Goal: Task Accomplishment & Management: Manage account settings

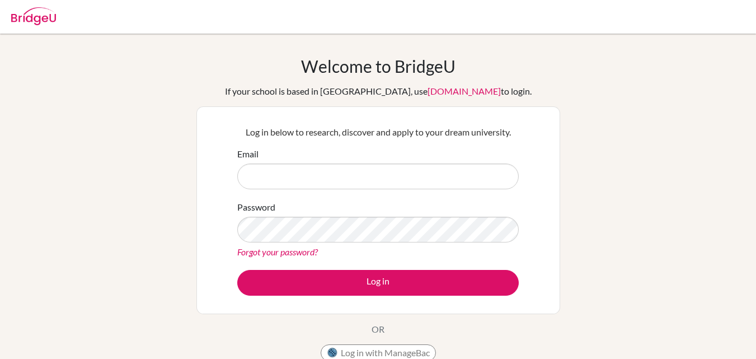
scroll to position [3508, 0]
click at [255, 177] on input "Email" at bounding box center [377, 176] width 281 height 26
click at [303, 177] on input "sarah.karki@gems.edu.np" at bounding box center [377, 176] width 281 height 26
type input "[PERSON_NAME][EMAIL_ADDRESS][PERSON_NAME][DOMAIN_NAME]"
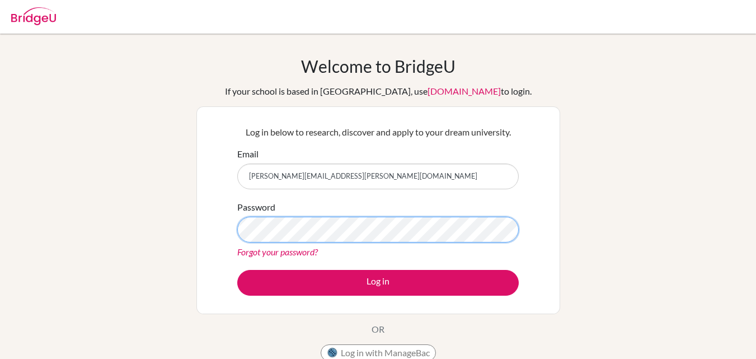
click at [237, 270] on button "Log in" at bounding box center [377, 283] width 281 height 26
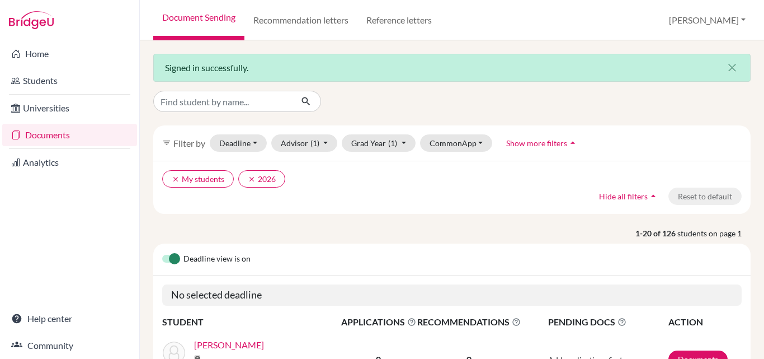
scroll to position [3519, 0]
drag, startPoint x: 248, startPoint y: 174, endPoint x: 192, endPoint y: 173, distance: 56.5
click at [248, 175] on button "clear 2026" at bounding box center [261, 178] width 47 height 17
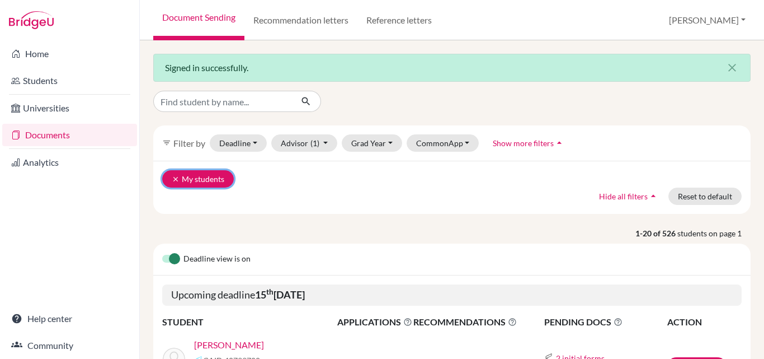
drag, startPoint x: 176, startPoint y: 179, endPoint x: 178, endPoint y: 171, distance: 7.5
click at [177, 177] on icon "clear" at bounding box center [176, 179] width 8 height 8
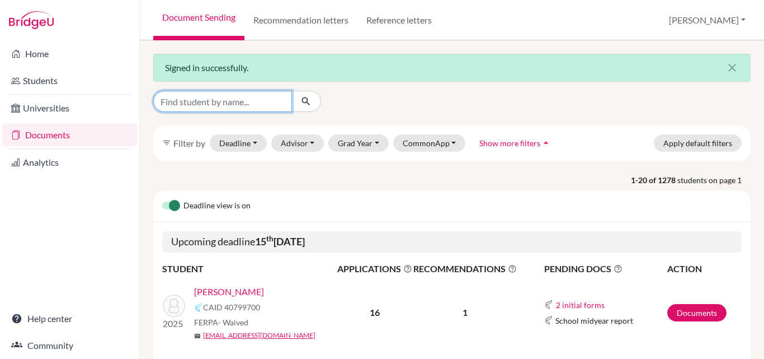
click at [244, 100] on input "Find student by name..." at bounding box center [222, 101] width 139 height 21
type input "ritika"
click button "submit" at bounding box center [307, 101] width 30 height 21
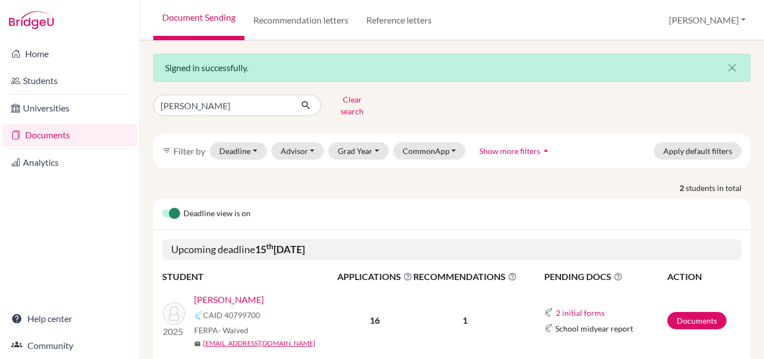
click at [233, 293] on link "BANIYA, RITIKA" at bounding box center [229, 299] width 70 height 13
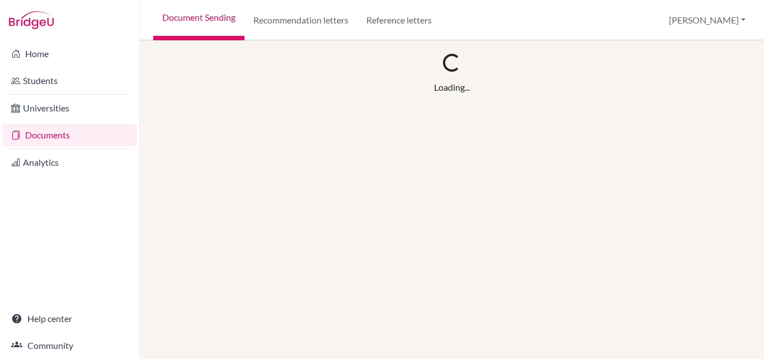
scroll to position [3519, 0]
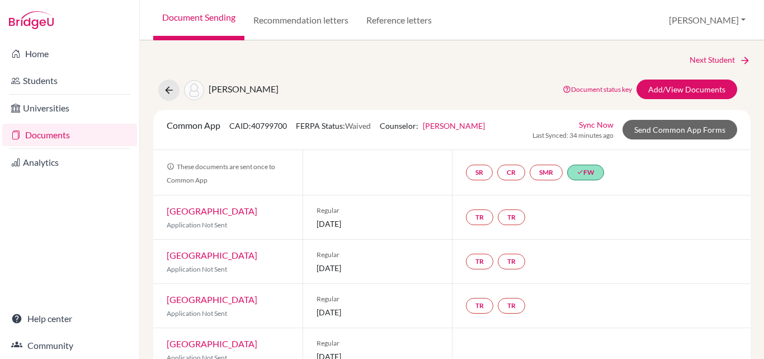
click at [589, 122] on link "Sync Now" at bounding box center [596, 125] width 35 height 12
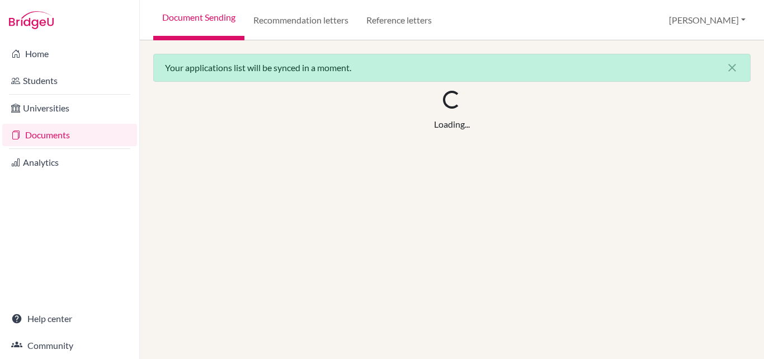
scroll to position [3519, 0]
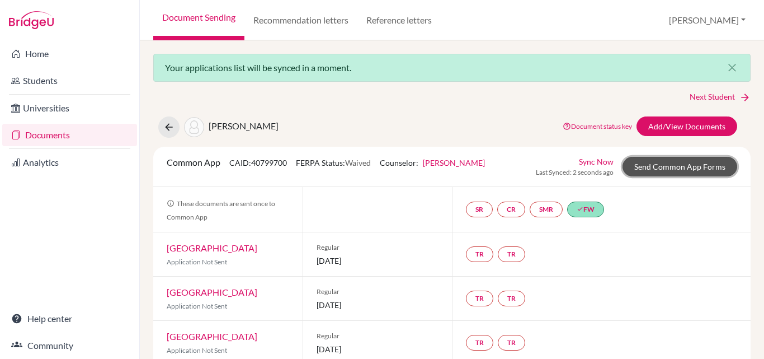
click at [663, 170] on link "Send Common App Forms" at bounding box center [680, 167] width 115 height 20
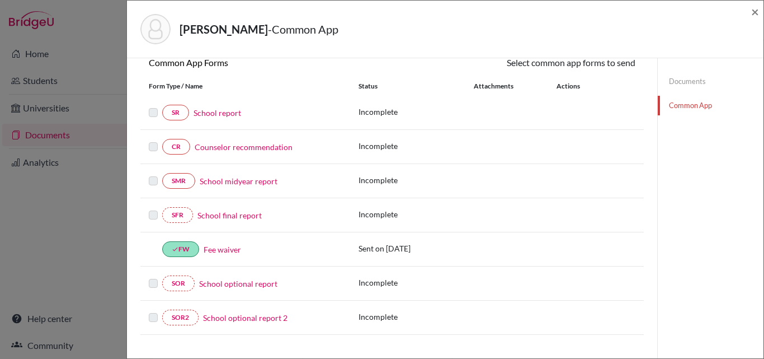
scroll to position [112, 0]
click at [218, 111] on link "School report" at bounding box center [218, 112] width 48 height 12
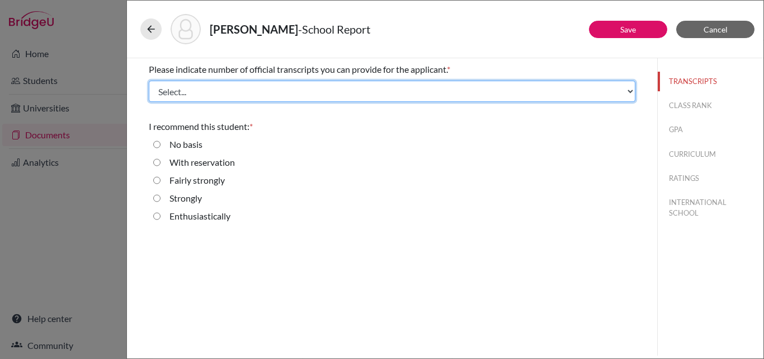
click at [256, 88] on select "Select... 1 2 3 4" at bounding box center [392, 91] width 487 height 21
select select "2"
click at [149, 81] on select "Select... 1 2 3 4" at bounding box center [392, 91] width 487 height 21
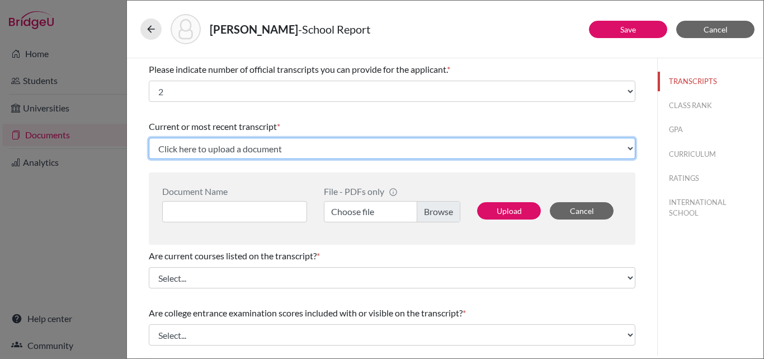
click at [287, 148] on select "Click here to upload a document Upload New File" at bounding box center [392, 148] width 487 height 21
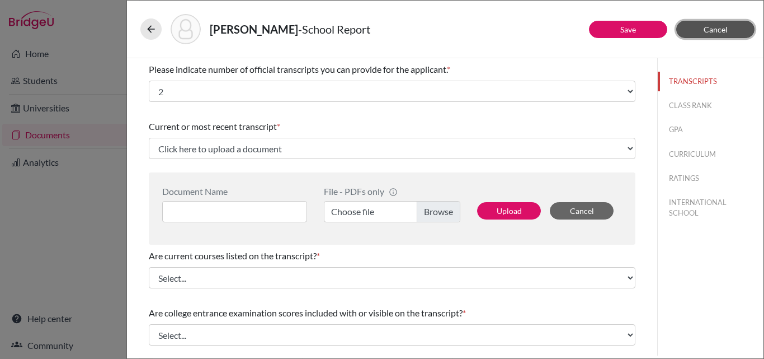
click at [708, 28] on span "Cancel" at bounding box center [716, 30] width 24 height 10
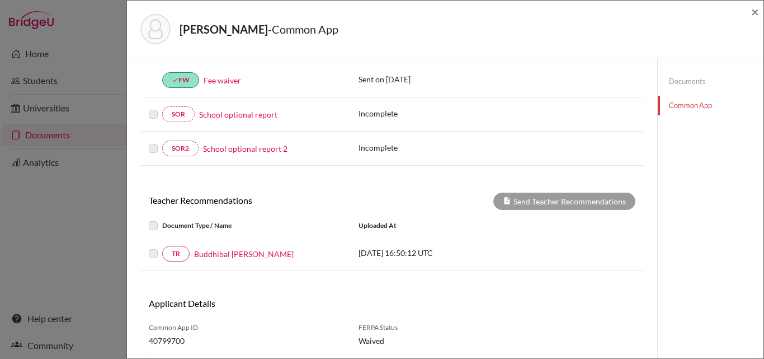
scroll to position [112, 0]
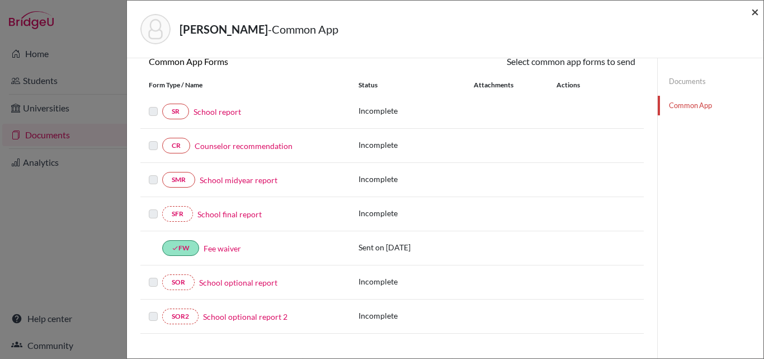
drag, startPoint x: 756, startPoint y: 15, endPoint x: 496, endPoint y: 163, distance: 299.5
click at [756, 14] on span "×" at bounding box center [756, 11] width 8 height 16
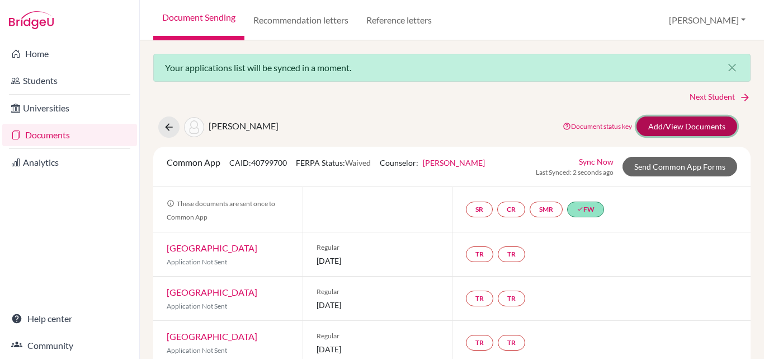
click at [668, 128] on link "Add/View Documents" at bounding box center [687, 126] width 101 height 20
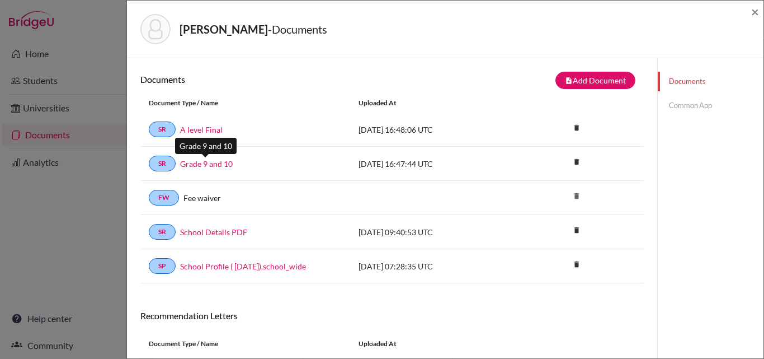
click at [203, 164] on link "Grade 9 and 10" at bounding box center [206, 164] width 53 height 12
click at [698, 102] on link "Common App" at bounding box center [711, 106] width 106 height 20
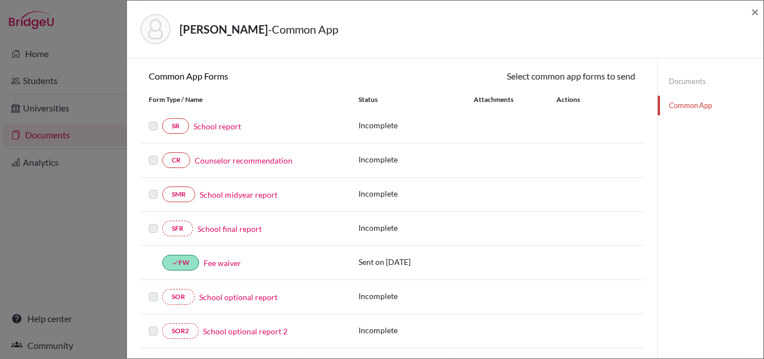
scroll to position [112, 0]
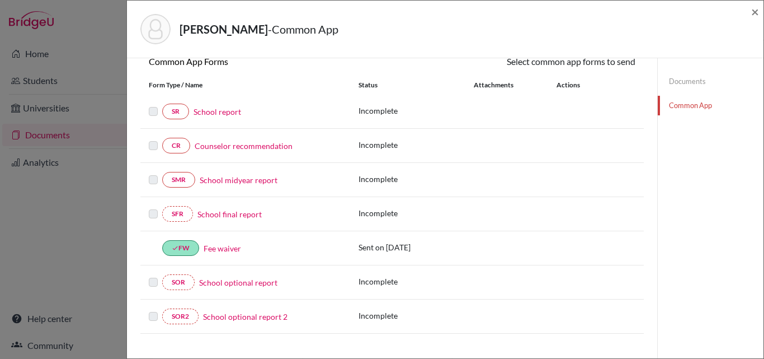
click at [231, 217] on link "School final report" at bounding box center [230, 214] width 64 height 12
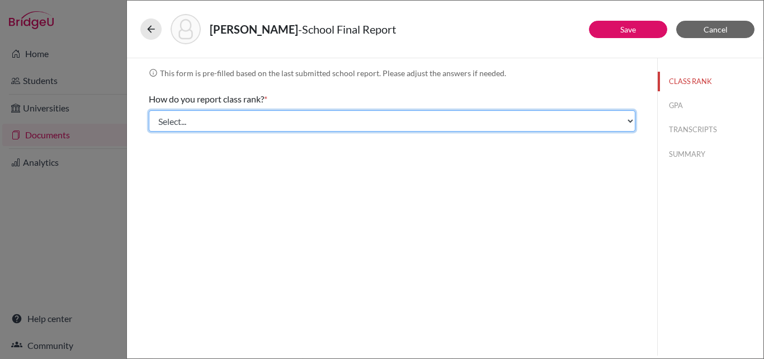
click at [332, 118] on select "Select... Exact Decile Quintile Quartile None" at bounding box center [392, 120] width 487 height 21
select select "2"
click at [149, 110] on select "Select... Exact Decile Quintile Quartile None" at bounding box center [392, 120] width 487 height 21
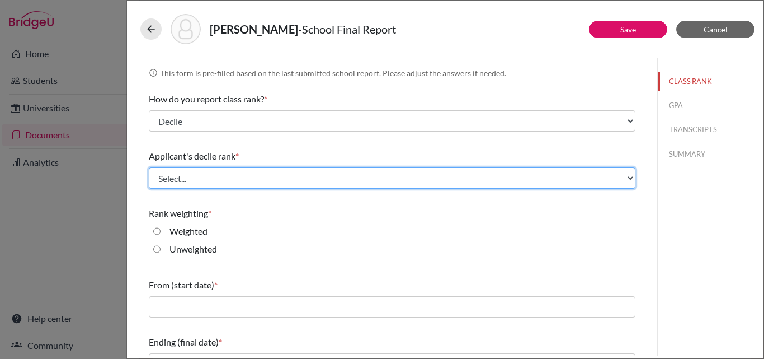
click at [203, 173] on select "Select... Top 10% Top 20% Top 30% Top 40% Top 50% Top 60% Top 70% Top 80% Top 9…" at bounding box center [392, 177] width 487 height 21
select select "1"
click at [149, 167] on select "Select... Top 10% Top 20% Top 30% Top 40% Top 50% Top 60% Top 70% Top 80% Top 9…" at bounding box center [392, 177] width 487 height 21
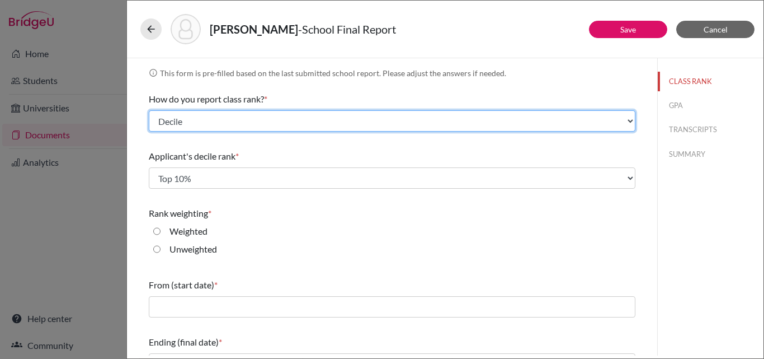
click at [194, 114] on select "Select... Exact Decile Quintile Quartile None" at bounding box center [392, 120] width 487 height 21
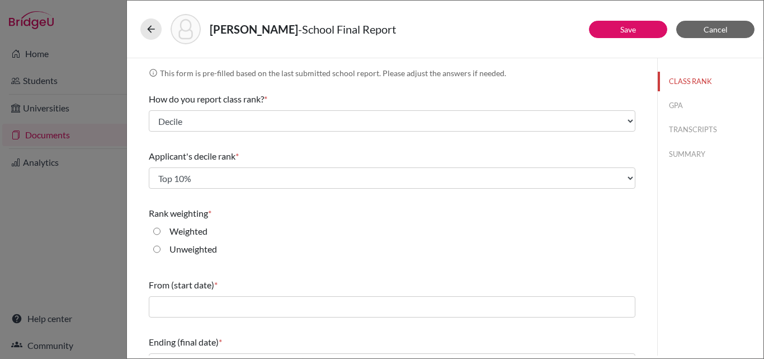
click at [297, 248] on div "Unweighted" at bounding box center [392, 251] width 487 height 18
click at [158, 248] on input "Unweighted" at bounding box center [156, 248] width 7 height 13
radio input "true"
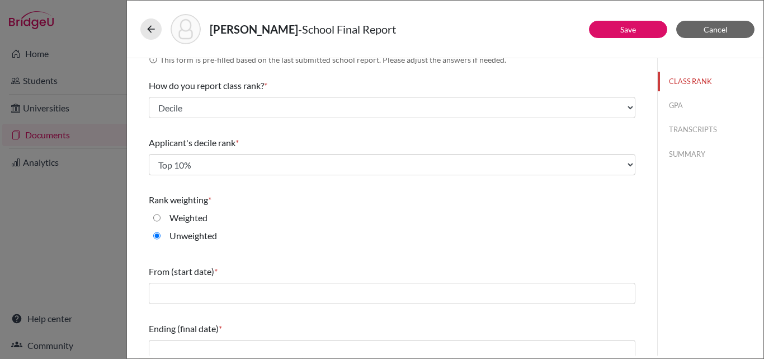
scroll to position [24, 0]
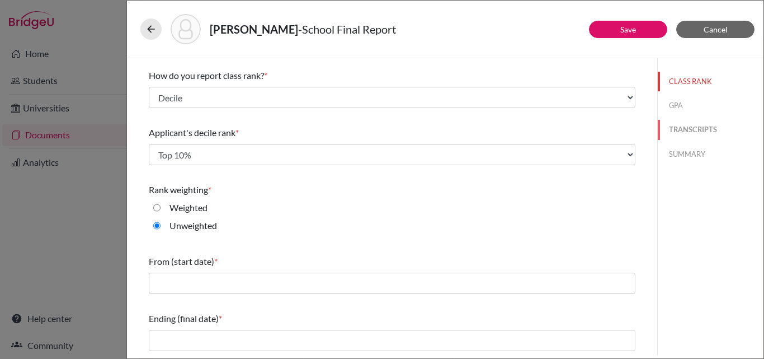
click at [668, 128] on button "TRANSCRIPTS" at bounding box center [711, 130] width 106 height 20
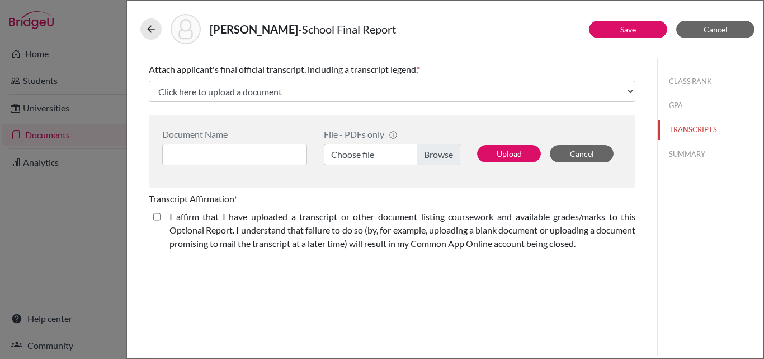
click at [452, 154] on label "Choose file" at bounding box center [392, 154] width 137 height 21
click at [452, 154] on input "Choose file" at bounding box center [392, 154] width 137 height 21
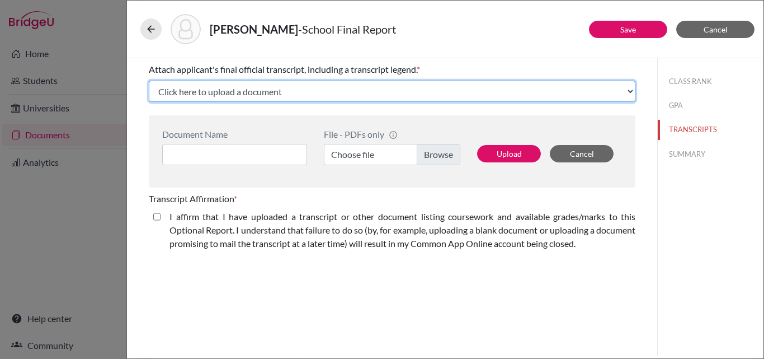
click at [217, 90] on select "Click here to upload a document Upload New File" at bounding box center [392, 91] width 487 height 21
click at [149, 81] on select "Click here to upload a document Upload New File" at bounding box center [392, 91] width 487 height 21
click at [215, 95] on select "Click here to upload a document Upload New File" at bounding box center [392, 91] width 487 height 21
select select "Upload New File"
click at [149, 81] on select "Click here to upload a document Upload New File" at bounding box center [392, 91] width 487 height 21
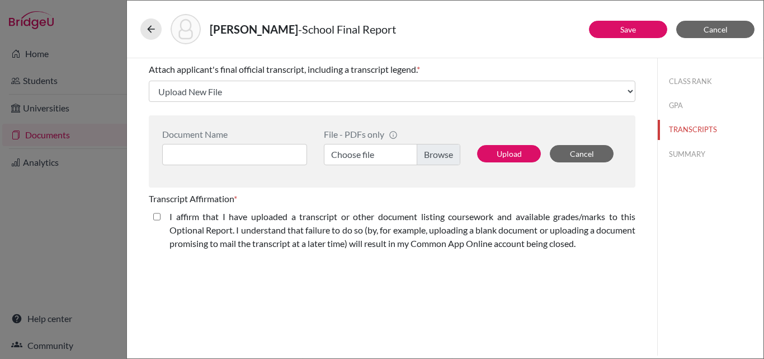
click at [363, 79] on div "Attach applicant's final official transcript, including a transcript legend. * …" at bounding box center [392, 82] width 487 height 48
click at [153, 28] on icon at bounding box center [150, 29] width 11 height 11
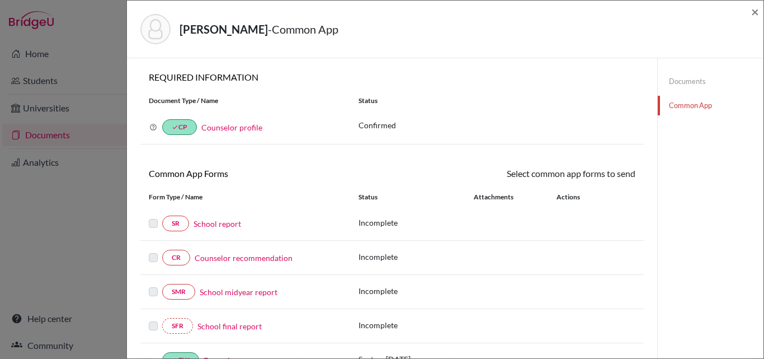
drag, startPoint x: 673, startPoint y: 81, endPoint x: 666, endPoint y: 82, distance: 6.9
click at [671, 81] on link "Documents" at bounding box center [711, 82] width 106 height 20
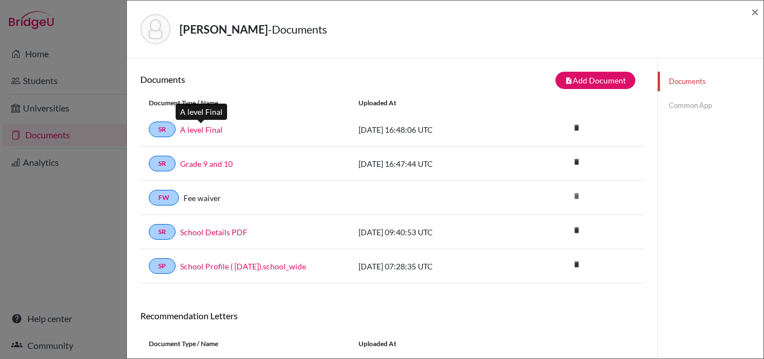
click at [196, 130] on link "A level Final" at bounding box center [201, 130] width 43 height 12
drag, startPoint x: 691, startPoint y: 102, endPoint x: 671, endPoint y: 102, distance: 19.6
click at [690, 102] on link "Common App" at bounding box center [711, 106] width 106 height 20
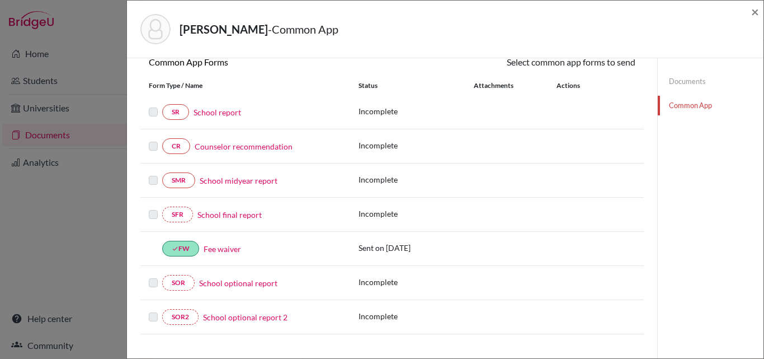
scroll to position [112, 0]
click at [220, 111] on link "School report" at bounding box center [218, 112] width 48 height 12
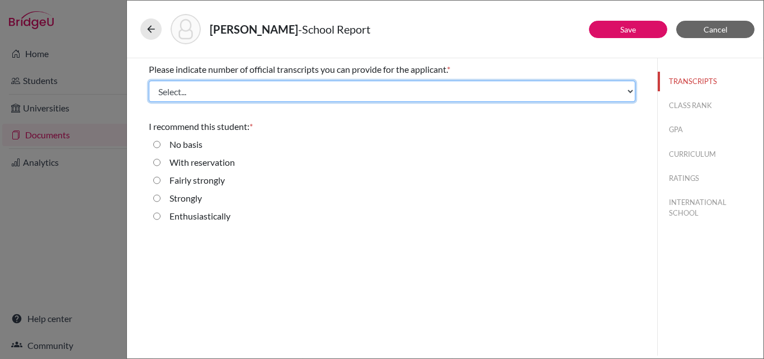
click at [201, 93] on select "Select... 1 2 3 4" at bounding box center [392, 91] width 487 height 21
select select "2"
click at [149, 81] on select "Select... 1 2 3 4" at bounding box center [392, 91] width 487 height 21
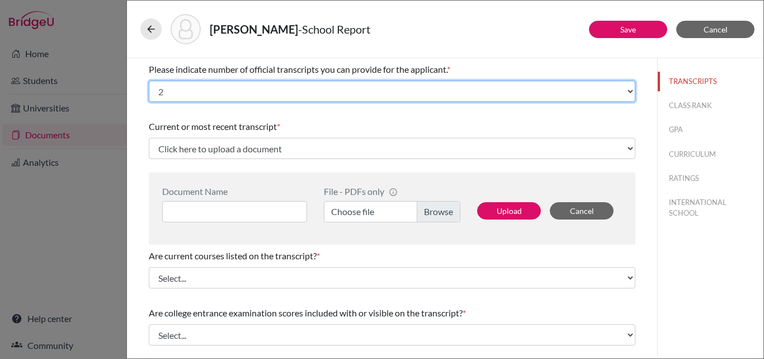
click at [203, 95] on select "Select... 1 2 3 4" at bounding box center [392, 91] width 487 height 21
click at [149, 81] on select "Select... 1 2 3 4" at bounding box center [392, 91] width 487 height 21
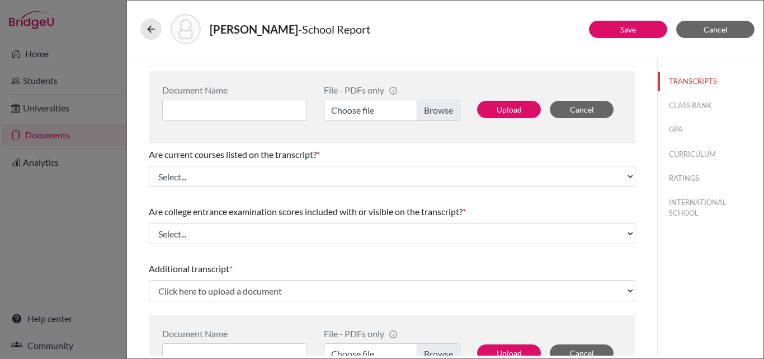
scroll to position [112, 0]
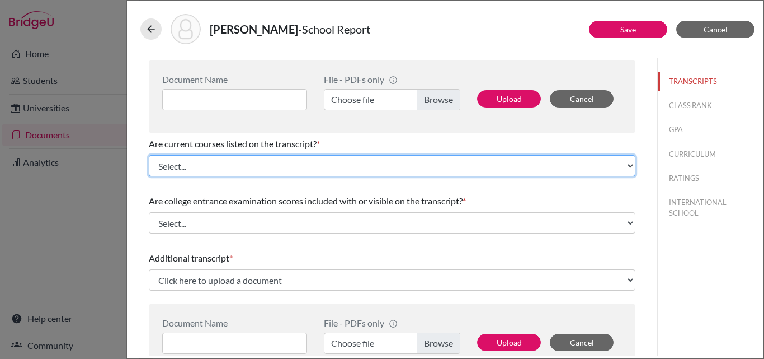
click at [238, 162] on select "Select... Yes No" at bounding box center [392, 165] width 487 height 21
select select "0"
click at [149, 155] on select "Select... Yes No" at bounding box center [392, 165] width 487 height 21
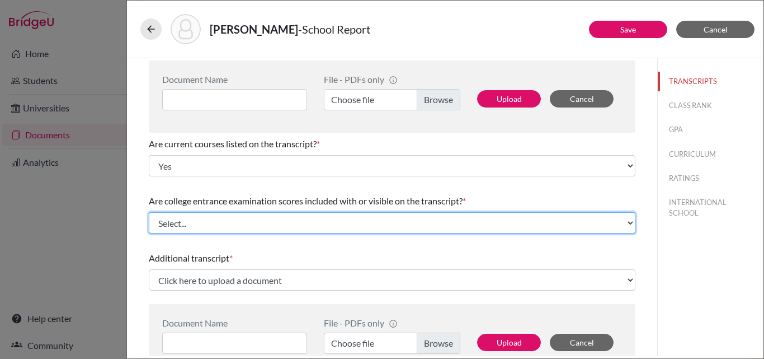
click at [231, 225] on select "Select... Yes No" at bounding box center [392, 222] width 487 height 21
select select "1"
click at [149, 212] on select "Select... Yes No" at bounding box center [392, 222] width 487 height 21
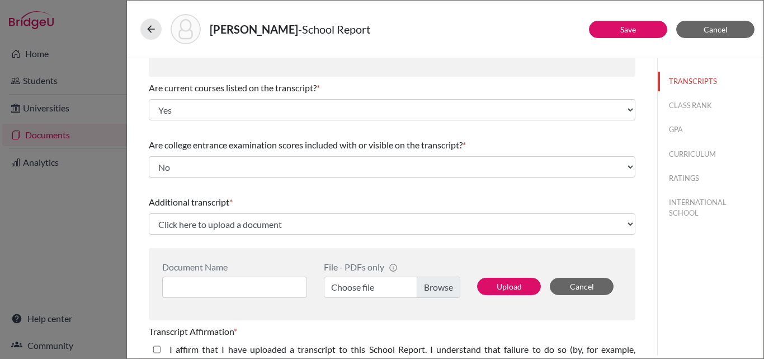
click at [431, 290] on label "Choose file" at bounding box center [392, 286] width 137 height 21
click at [431, 290] on input "Choose file" at bounding box center [392, 286] width 137 height 21
click at [229, 281] on input at bounding box center [234, 286] width 145 height 21
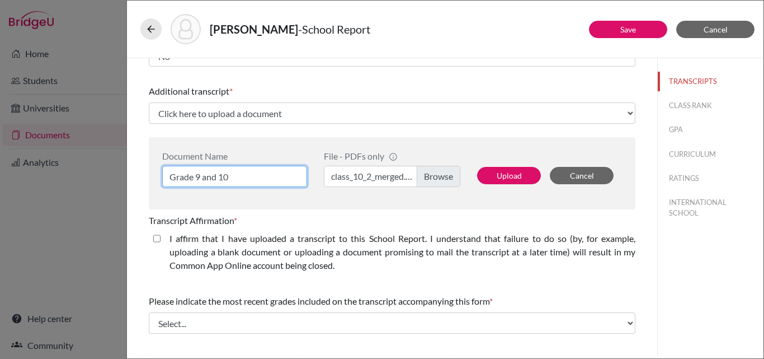
scroll to position [280, 0]
type input "Grade 9 and 10"
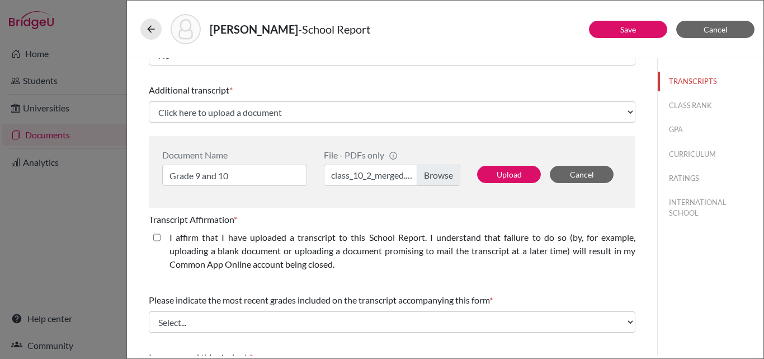
click at [156, 233] on closed\ "I affirm that I have uploaded a transcript to this School Report. I understand …" at bounding box center [156, 237] width 7 height 13
checkbox closed\ "true"
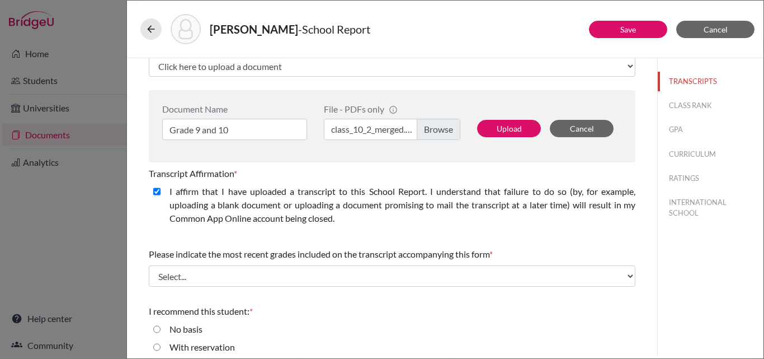
scroll to position [387, 0]
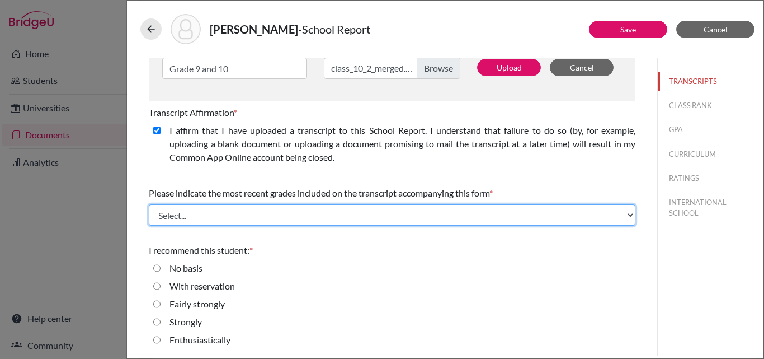
click at [385, 206] on select "Select... Final junior year grades 1st Quarter senior year grades 2nd Quarter/1…" at bounding box center [392, 214] width 487 height 21
select select "0"
click at [149, 204] on select "Select... Final junior year grades 1st Quarter senior year grades 2nd Quarter/1…" at bounding box center [392, 214] width 487 height 21
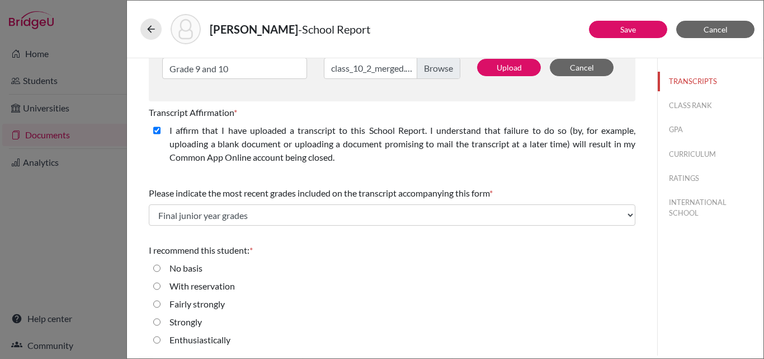
click at [157, 339] on input "Enthusiastically" at bounding box center [156, 339] width 7 height 13
radio input "true"
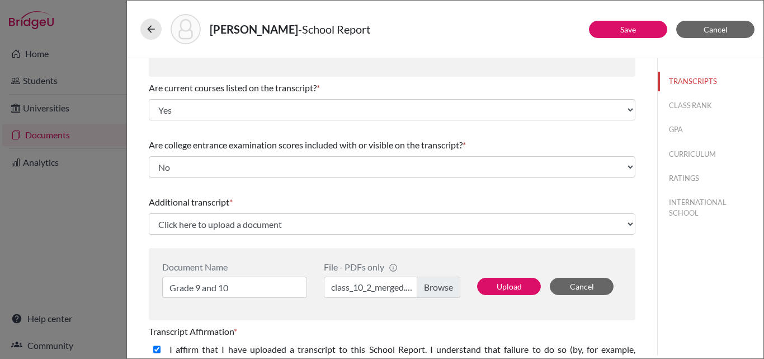
scroll to position [0, 0]
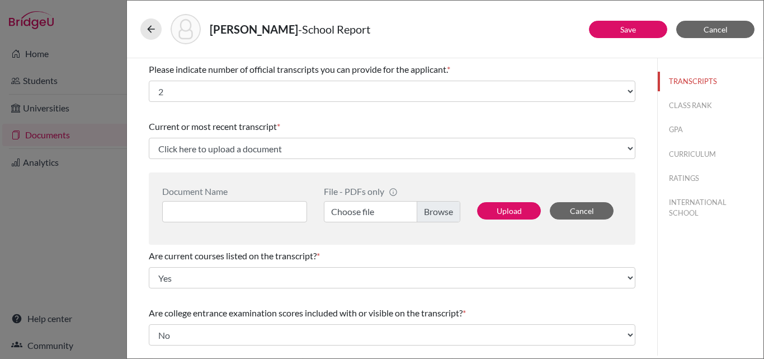
click at [439, 214] on label "Choose file" at bounding box center [392, 211] width 137 height 21
click at [439, 214] on input "Choose file" at bounding box center [392, 211] width 137 height 21
click at [680, 104] on button "CLASS RANK" at bounding box center [711, 106] width 106 height 20
select select "Select..."
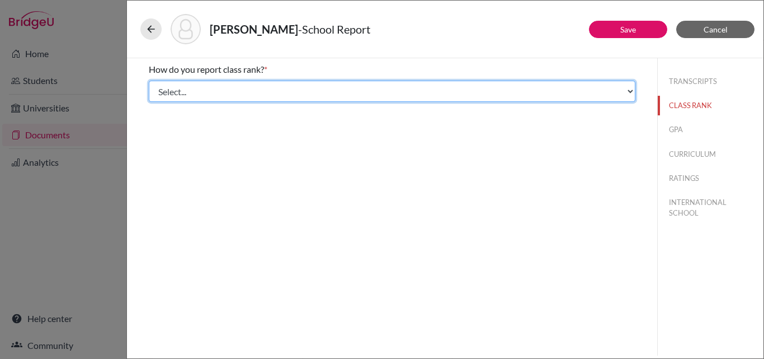
click at [320, 83] on select "Select... Exact Decile Quintile Quartile None" at bounding box center [392, 91] width 487 height 21
select select "2"
click at [149, 81] on select "Select... Exact Decile Quintile Quartile None" at bounding box center [392, 91] width 487 height 21
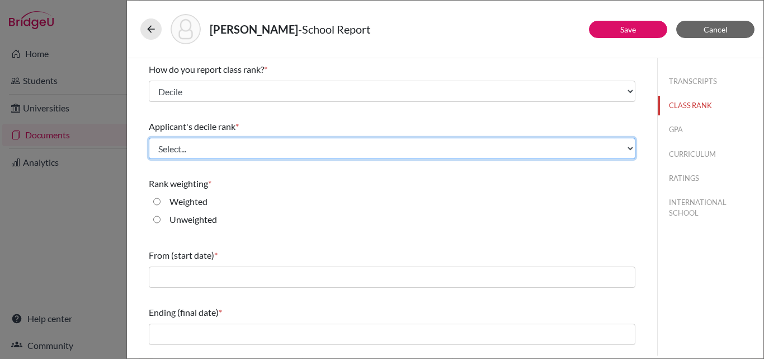
click at [278, 144] on select "Select... Top 10% Top 20% Top 30% Top 40% Top 50% Top 60% Top 70% Top 80% Top 9…" at bounding box center [392, 148] width 487 height 21
select select "1"
click at [149, 138] on select "Select... Top 10% Top 20% Top 30% Top 40% Top 50% Top 60% Top 70% Top 80% Top 9…" at bounding box center [392, 148] width 487 height 21
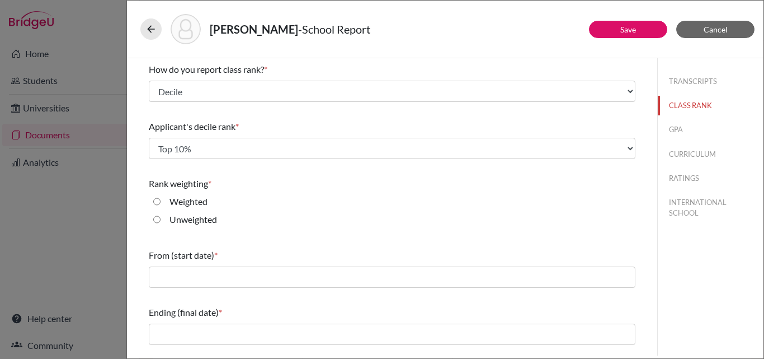
click at [154, 218] on input "Unweighted" at bounding box center [156, 219] width 7 height 13
radio input "true"
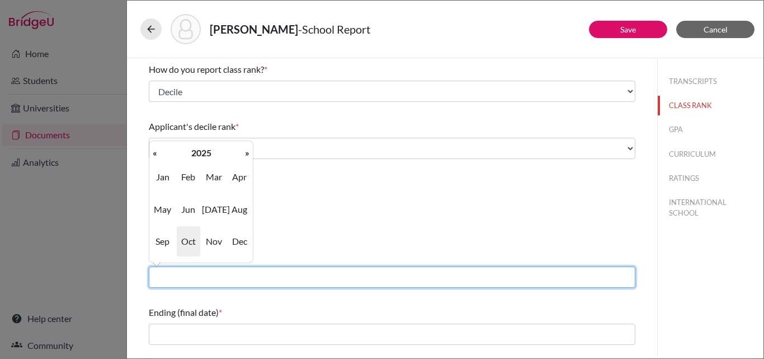
click at [209, 277] on input "text" at bounding box center [392, 276] width 487 height 21
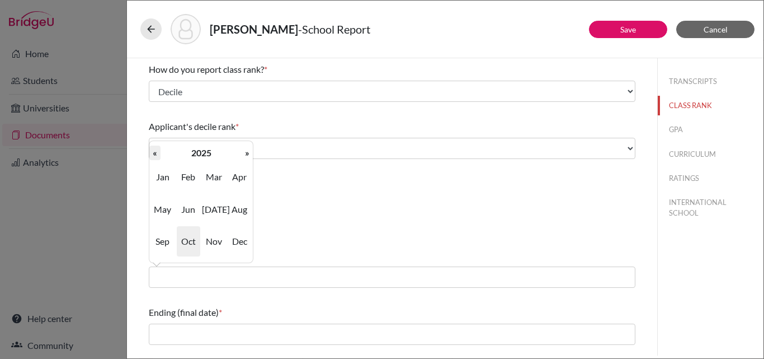
click at [156, 156] on th "«" at bounding box center [154, 152] width 11 height 15
click at [237, 177] on span "Apr" at bounding box center [240, 177] width 24 height 30
type input "04/2023"
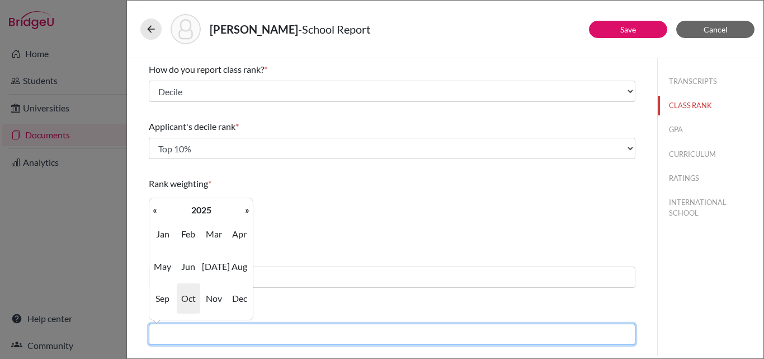
click at [215, 329] on input "text" at bounding box center [392, 333] width 487 height 21
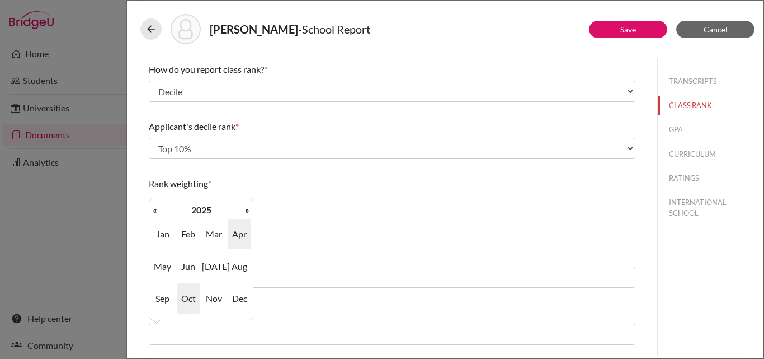
click at [243, 238] on span "Apr" at bounding box center [240, 234] width 24 height 30
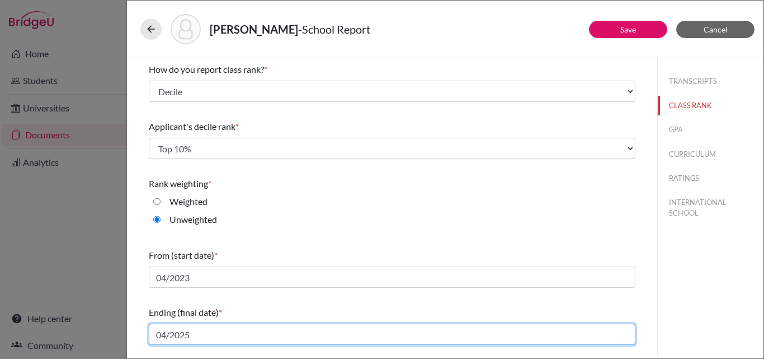
click at [203, 336] on input "04/2025" at bounding box center [392, 333] width 487 height 21
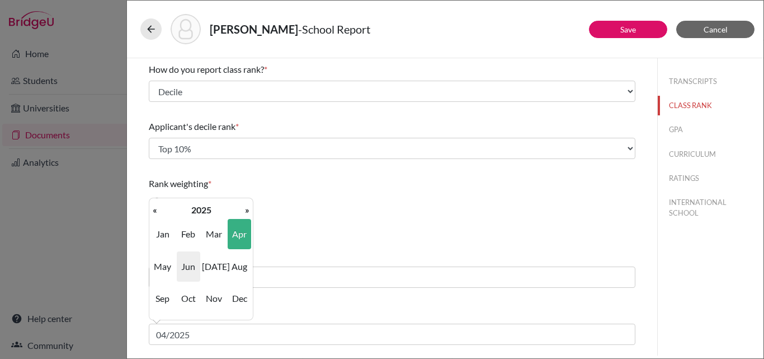
click at [192, 266] on span "Jun" at bounding box center [189, 266] width 24 height 30
type input "06/2025"
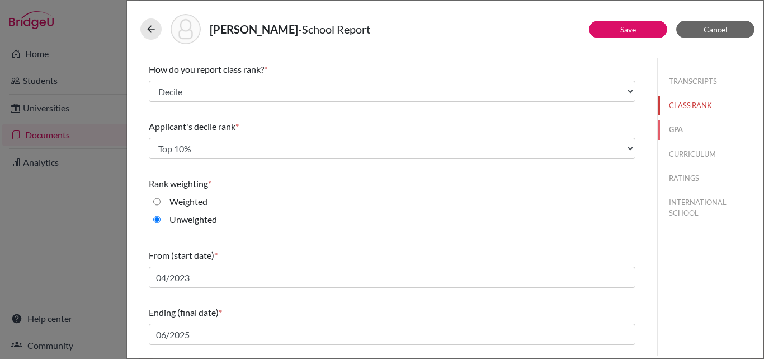
click at [675, 128] on button "GPA" at bounding box center [711, 130] width 106 height 20
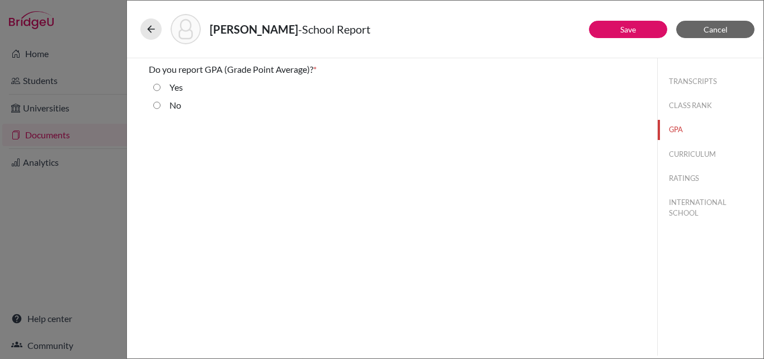
click at [154, 104] on input "No" at bounding box center [156, 104] width 7 height 13
radio input "true"
click at [687, 156] on button "CURRICULUM" at bounding box center [711, 154] width 106 height 20
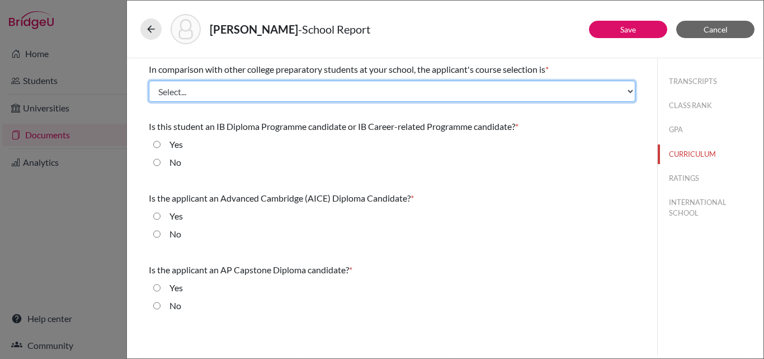
drag, startPoint x: 203, startPoint y: 99, endPoint x: 204, endPoint y: 86, distance: 13.4
click at [203, 99] on select "Select... Less than demanding Average Demanding Very demanding Most demanding P…" at bounding box center [392, 91] width 487 height 21
select select "3"
click at [149, 81] on select "Select... Less than demanding Average Demanding Very demanding Most demanding P…" at bounding box center [392, 91] width 487 height 21
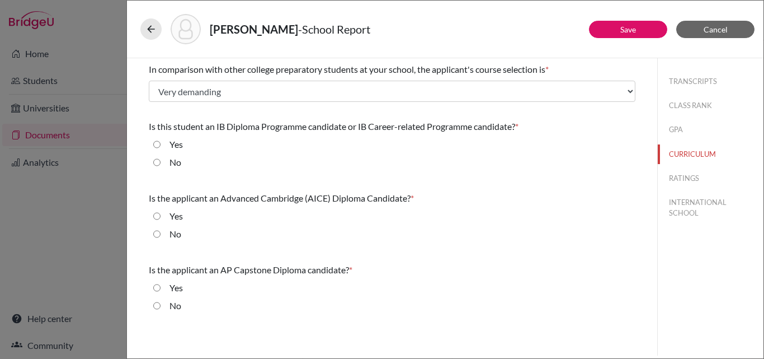
click at [158, 161] on input "No" at bounding box center [156, 162] width 7 height 13
radio input "true"
click at [156, 232] on input "No" at bounding box center [156, 233] width 7 height 13
radio input "true"
click at [152, 307] on div "No" at bounding box center [392, 308] width 487 height 18
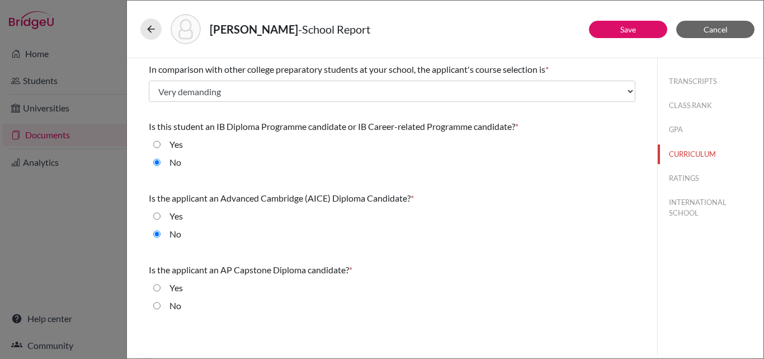
click at [153, 304] on div "No" at bounding box center [392, 308] width 487 height 18
click at [158, 304] on input "No" at bounding box center [156, 305] width 7 height 13
radio input "true"
click at [687, 179] on button "RATINGS" at bounding box center [711, 178] width 106 height 20
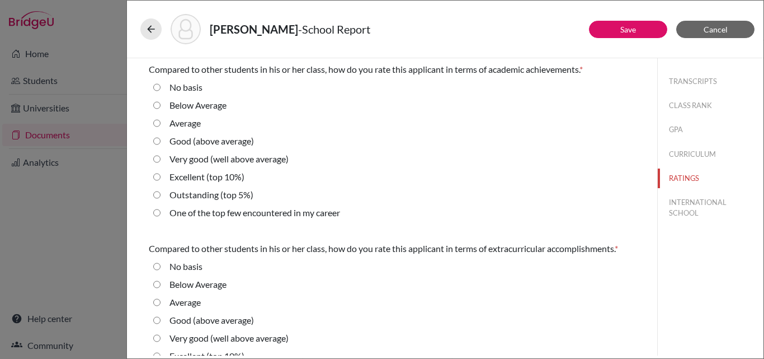
click at [156, 191] on 5\%\) "Outstanding (top 5%)" at bounding box center [156, 194] width 7 height 13
radio 5\%\) "true"
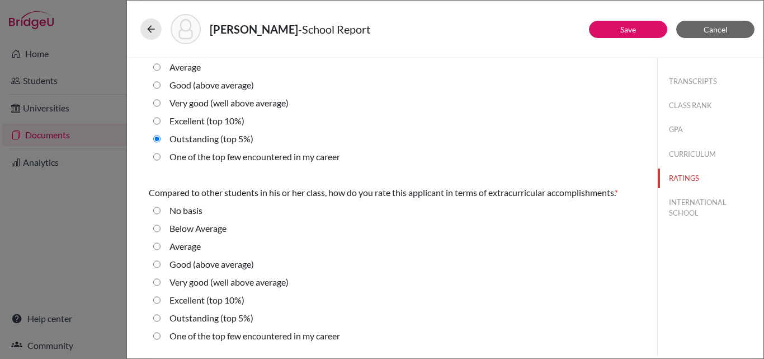
click at [159, 122] on 10\%\) "Excellent (top 10%)" at bounding box center [156, 120] width 7 height 13
radio 10\%\) "true"
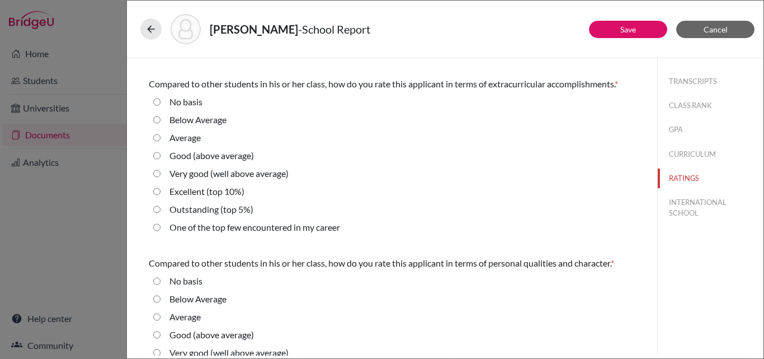
scroll to position [168, 0]
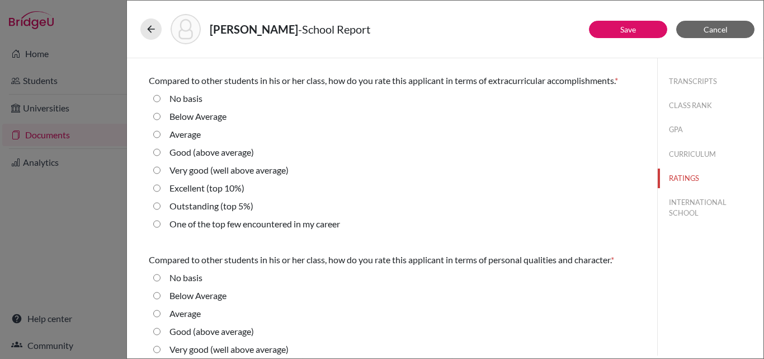
click at [159, 187] on 10\%\) "Excellent (top 10%)" at bounding box center [156, 187] width 7 height 13
radio 10\%\) "true"
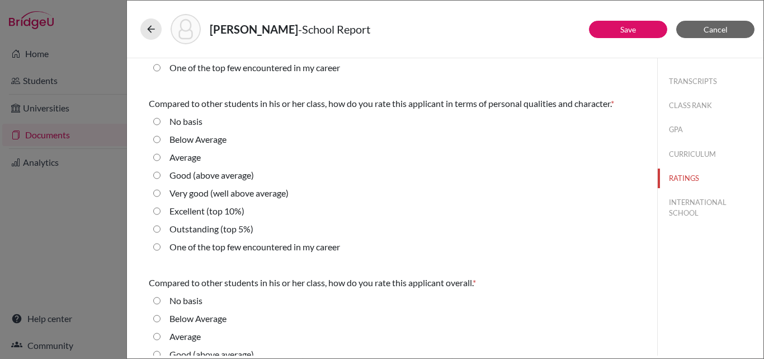
scroll to position [336, 0]
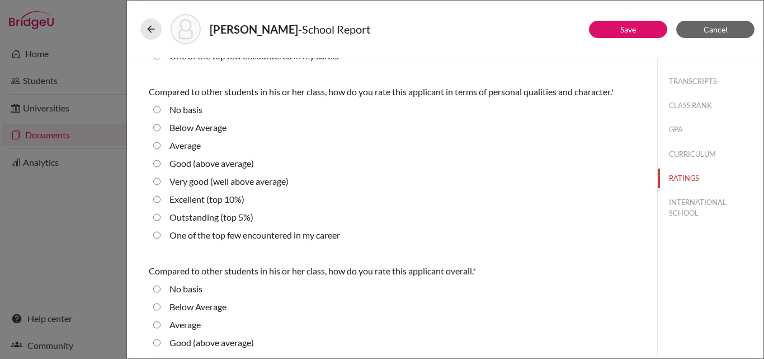
click at [156, 198] on 10\%\) "Excellent (top 10%)" at bounding box center [156, 198] width 7 height 13
radio 10\%\) "true"
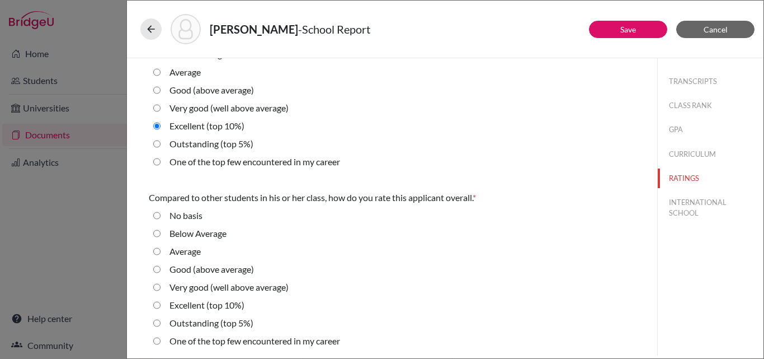
scroll to position [410, 0]
click at [159, 304] on 10\%\) "Excellent (top 10%)" at bounding box center [156, 303] width 7 height 13
radio 10\%\) "true"
click at [669, 203] on button "INTERNATIONAL SCHOOL" at bounding box center [711, 207] width 106 height 30
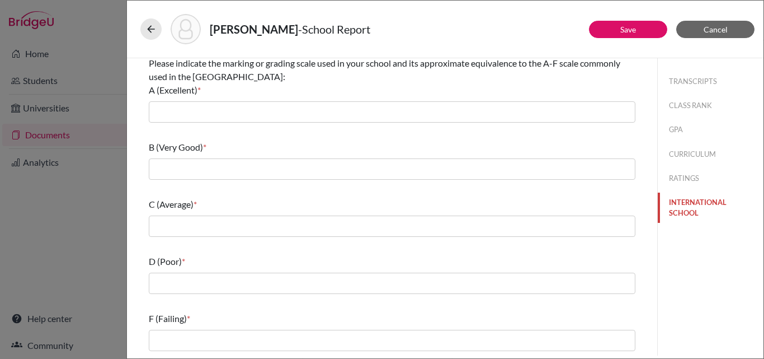
scroll to position [0, 0]
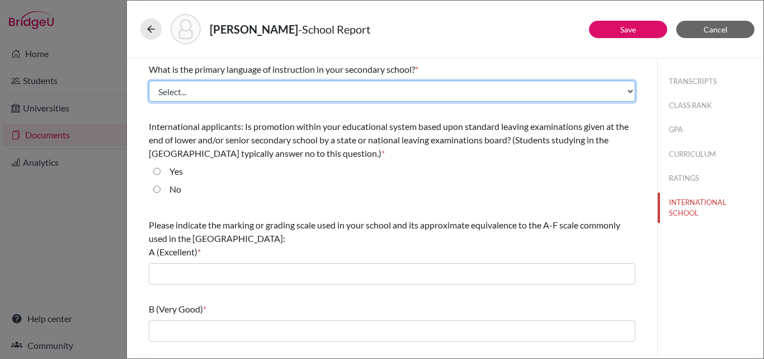
click at [263, 91] on select "Select... Albanian Arabic Armenian Assamese Azerbaijani Belarusian Bengali Bulg…" at bounding box center [392, 91] width 487 height 21
select select "14"
click at [149, 81] on select "Select... Albanian Arabic Armenian Assamese Azerbaijani Belarusian Bengali Bulg…" at bounding box center [392, 91] width 487 height 21
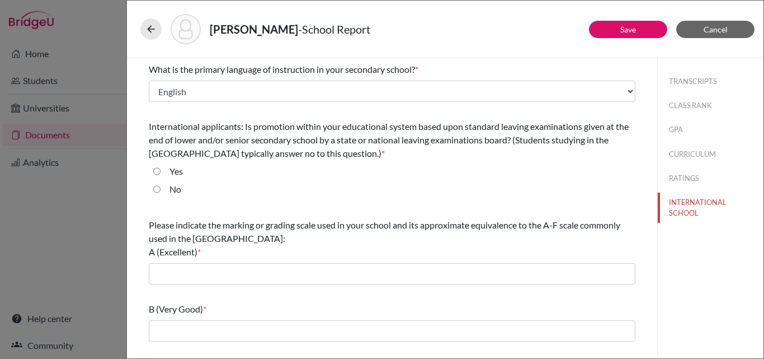
click at [157, 170] on input "Yes" at bounding box center [156, 171] width 7 height 13
radio input "true"
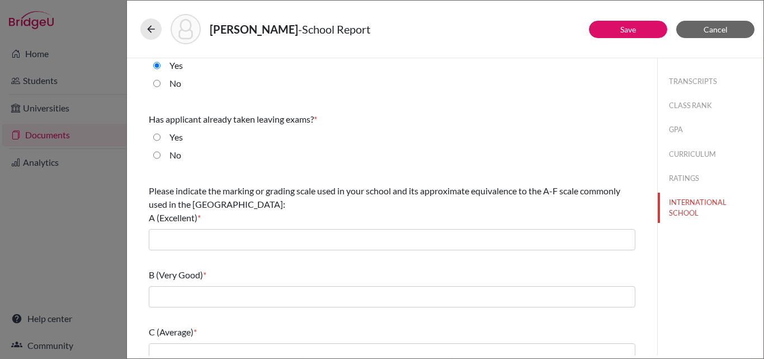
scroll to position [112, 0]
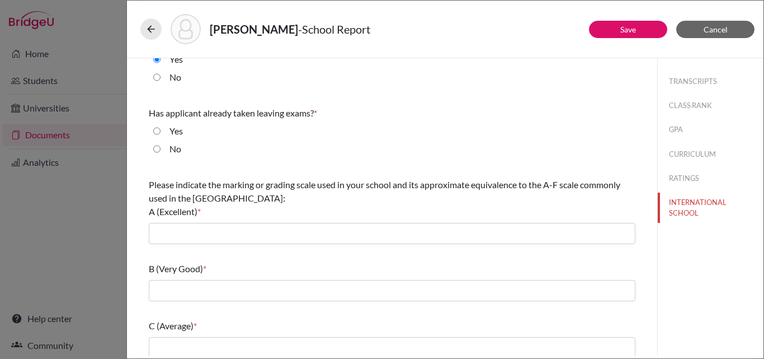
click at [157, 132] on input "Yes" at bounding box center [156, 130] width 7 height 13
radio input "true"
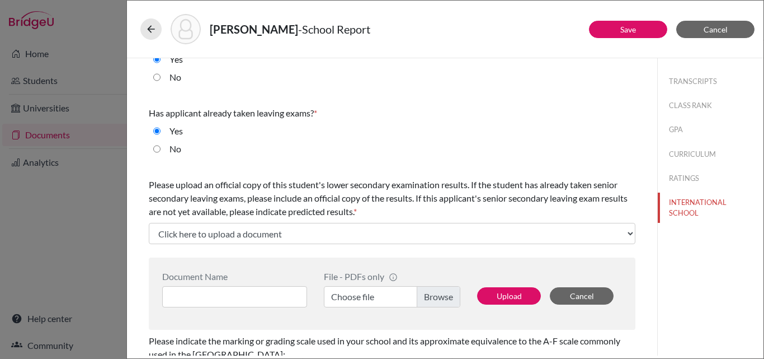
scroll to position [168, 0]
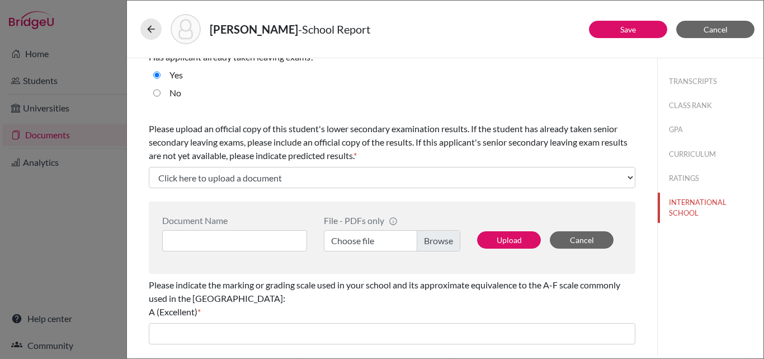
click at [435, 239] on label "Choose file" at bounding box center [392, 240] width 137 height 21
click at [435, 239] on input "Choose file" at bounding box center [392, 240] width 137 height 21
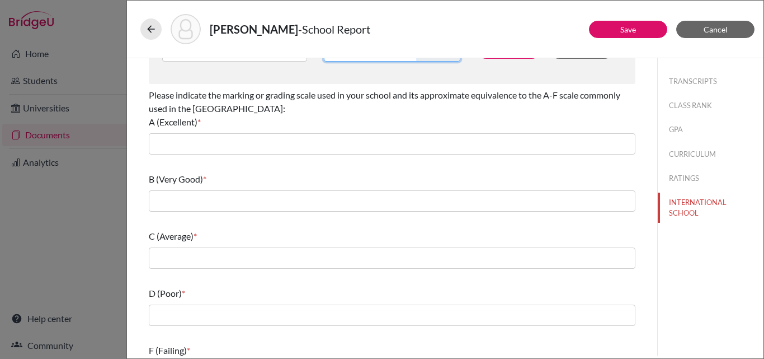
scroll to position [389, 0]
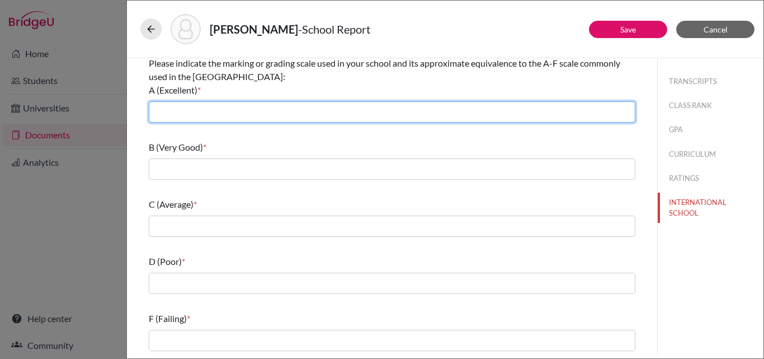
click at [237, 110] on input "text" at bounding box center [392, 111] width 487 height 21
type input "80 above"
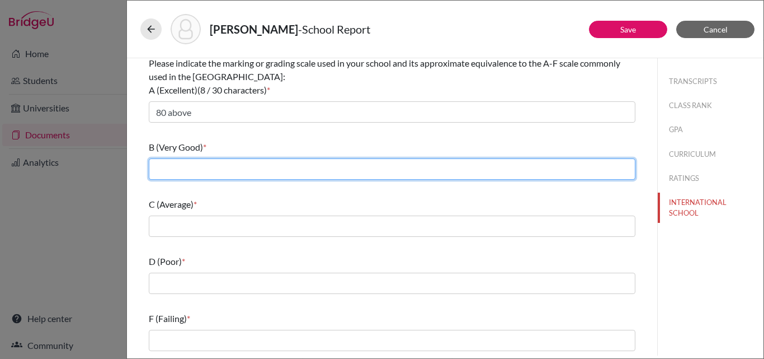
click at [259, 173] on input "text" at bounding box center [392, 168] width 487 height 21
type input "70-79"
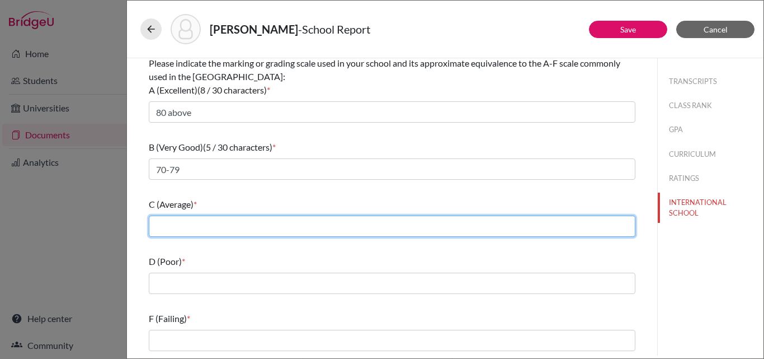
click at [251, 226] on input "text" at bounding box center [392, 225] width 487 height 21
type input "60-69"
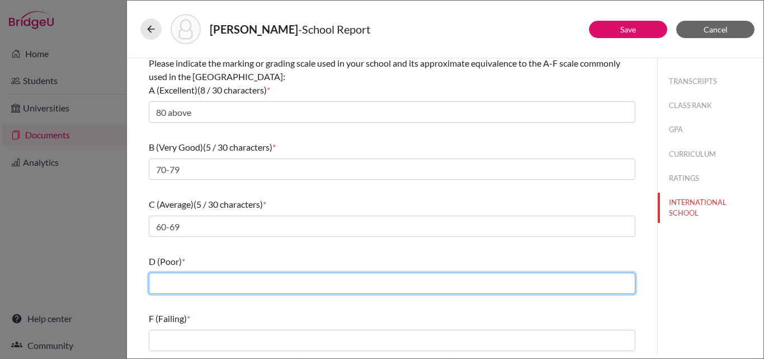
click at [264, 289] on input "text" at bounding box center [392, 283] width 487 height 21
type input "50-59"
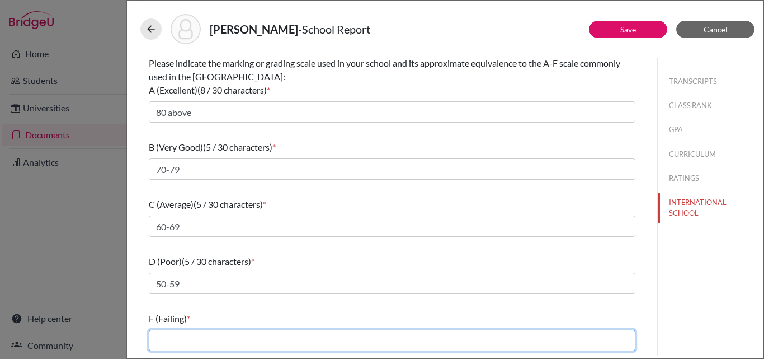
click at [286, 335] on input "text" at bounding box center [392, 340] width 487 height 21
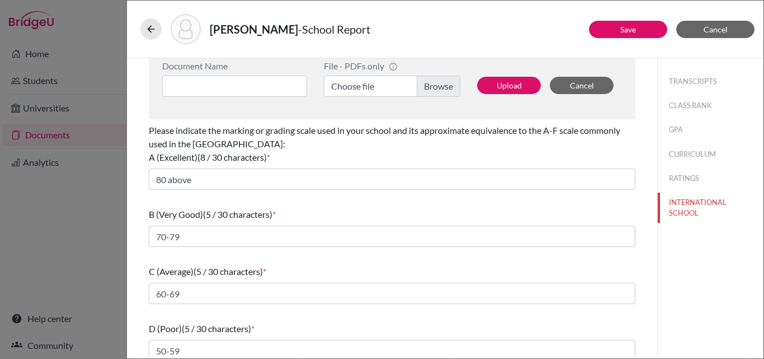
scroll to position [222, 0]
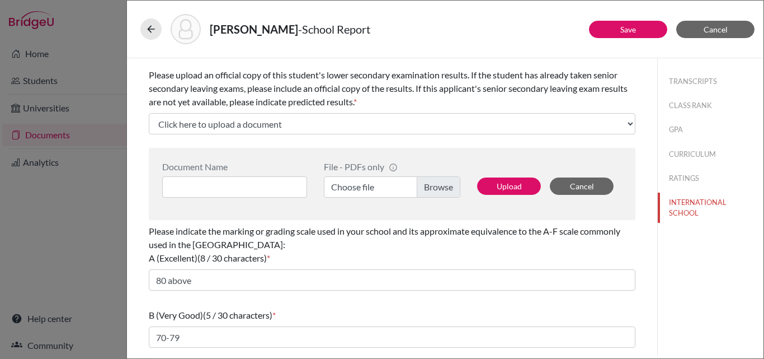
type input "Below 40"
click at [438, 188] on label "Choose file" at bounding box center [392, 186] width 137 height 21
click at [438, 188] on input "Choose file" at bounding box center [392, 186] width 137 height 21
click at [497, 190] on button "Upload" at bounding box center [509, 185] width 64 height 17
click at [231, 186] on input at bounding box center [234, 186] width 145 height 21
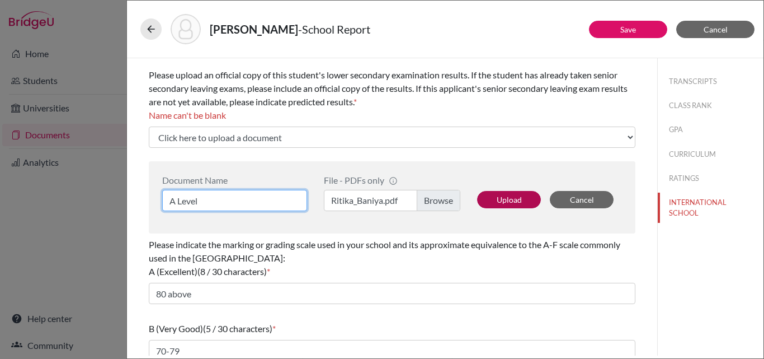
type input "A Level"
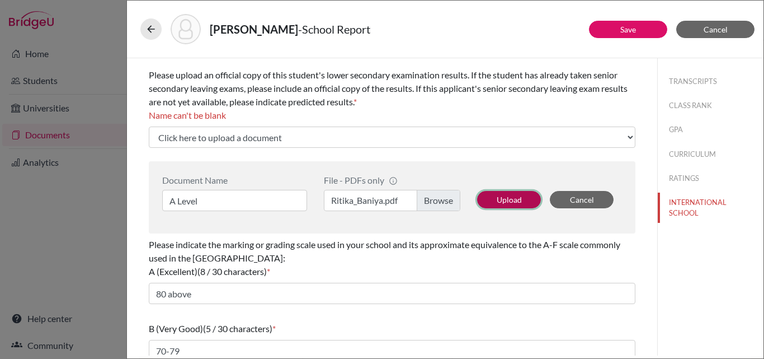
click at [512, 196] on button "Upload" at bounding box center [509, 199] width 64 height 17
select select "688840"
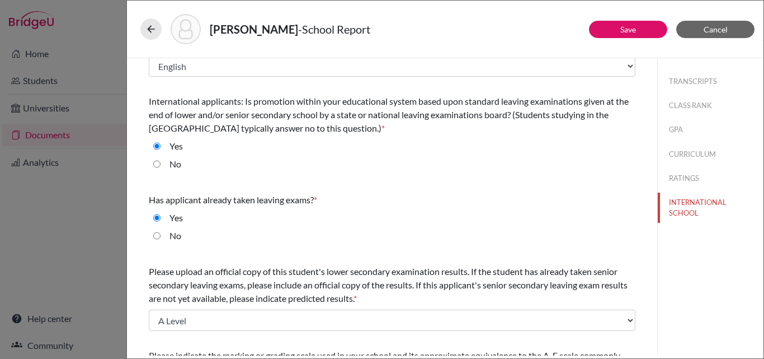
scroll to position [0, 0]
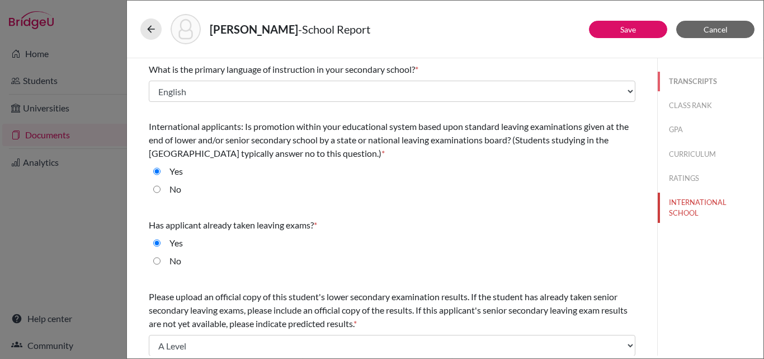
click at [692, 77] on button "TRANSCRIPTS" at bounding box center [711, 82] width 106 height 20
select select "2"
select select "0"
select select "1"
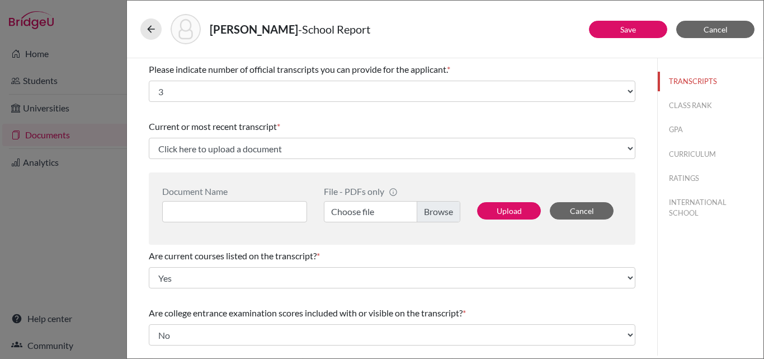
click at [444, 206] on label "Choose file" at bounding box center [392, 211] width 137 height 21
click at [444, 206] on input "Choose file" at bounding box center [392, 211] width 137 height 21
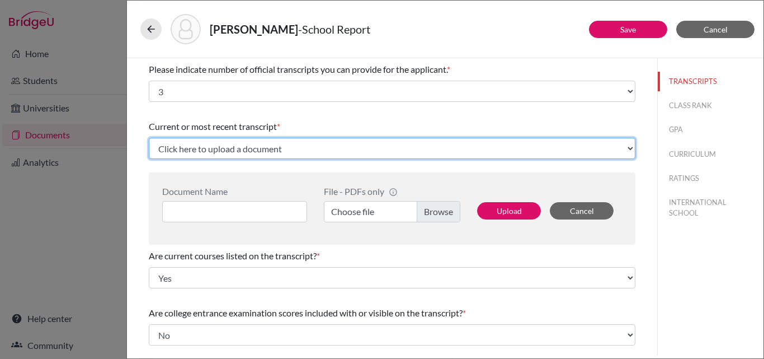
click at [371, 151] on select "Click here to upload a document Upload New File" at bounding box center [392, 148] width 487 height 21
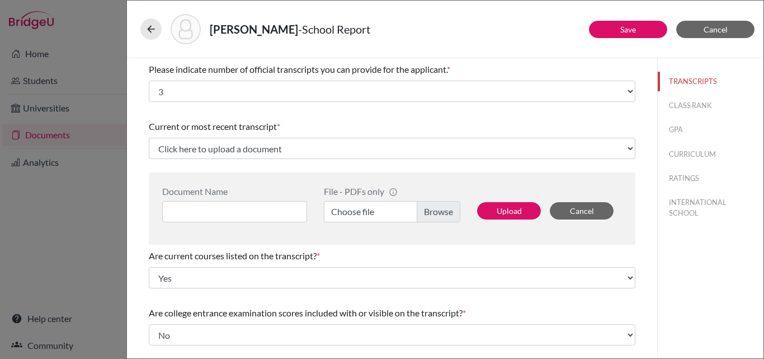
click at [450, 212] on label "Choose file" at bounding box center [392, 211] width 137 height 21
click at [450, 212] on input "Choose file" at bounding box center [392, 211] width 137 height 21
click at [250, 205] on input at bounding box center [234, 211] width 145 height 21
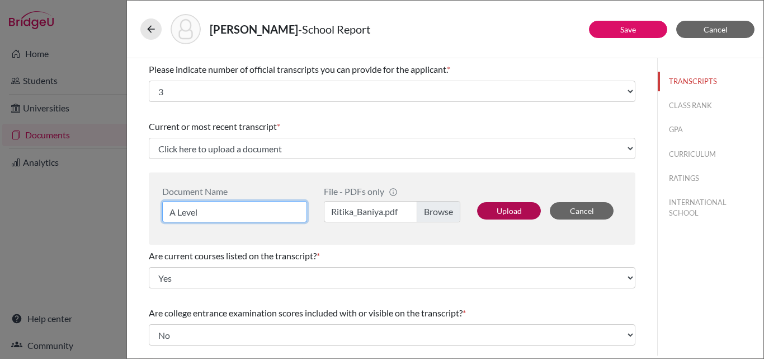
type input "A Level"
click at [506, 208] on button "Upload" at bounding box center [509, 210] width 64 height 17
select select "688841"
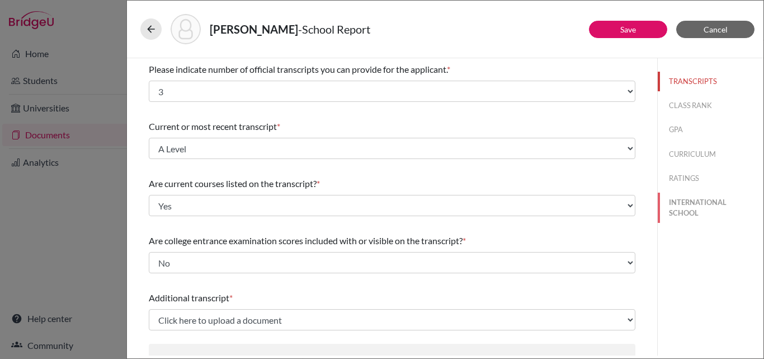
click at [686, 219] on button "INTERNATIONAL SCHOOL" at bounding box center [711, 207] width 106 height 30
select select "14"
select select "688840"
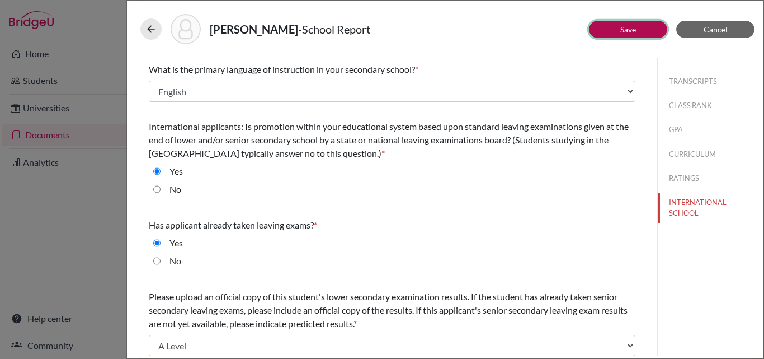
click at [628, 28] on link "Save" at bounding box center [629, 30] width 16 height 10
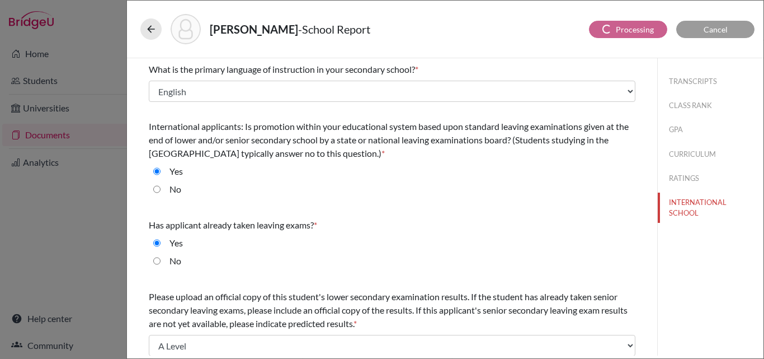
select select "2"
select select "0"
select select "688841"
select select "0"
select select "1"
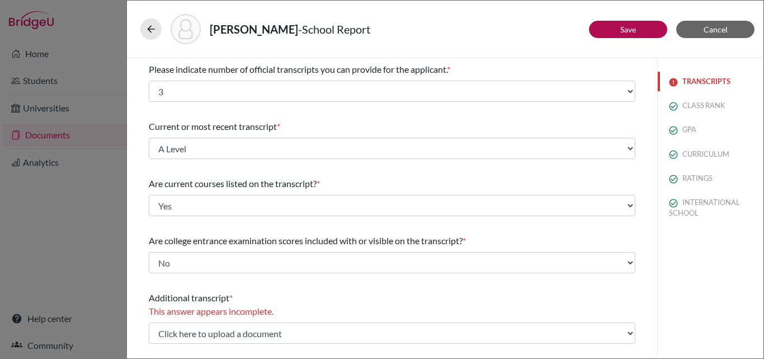
click at [713, 74] on button "TRANSCRIPTS" at bounding box center [711, 82] width 106 height 20
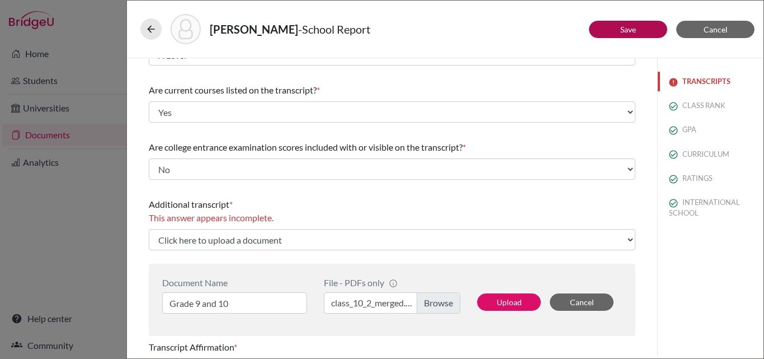
scroll to position [168, 0]
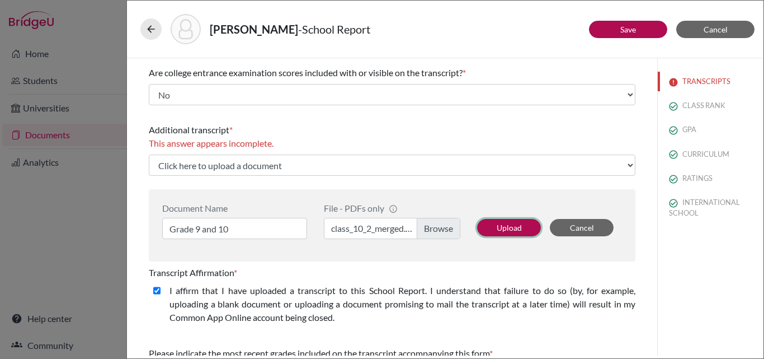
click at [497, 230] on button "Upload" at bounding box center [509, 227] width 64 height 17
select select "688842"
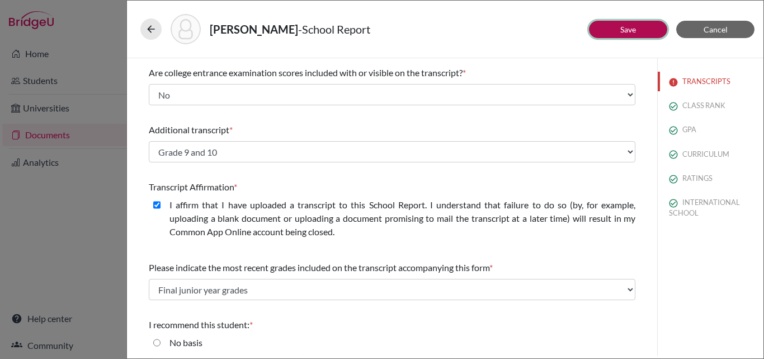
click at [630, 30] on link "Save" at bounding box center [629, 30] width 16 height 10
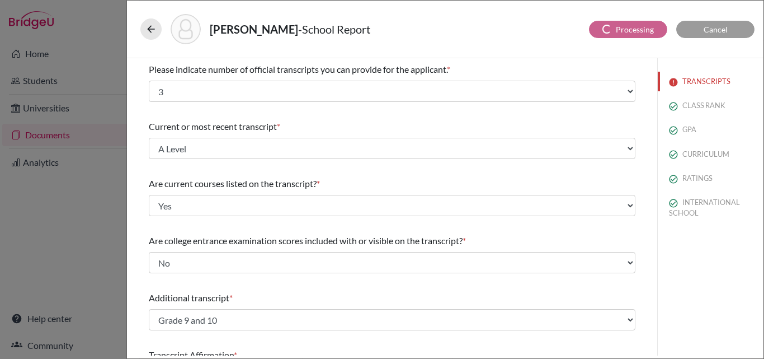
scroll to position [182, 0]
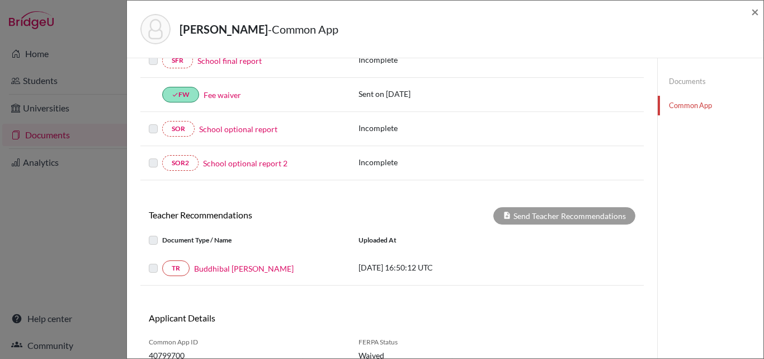
scroll to position [336, 0]
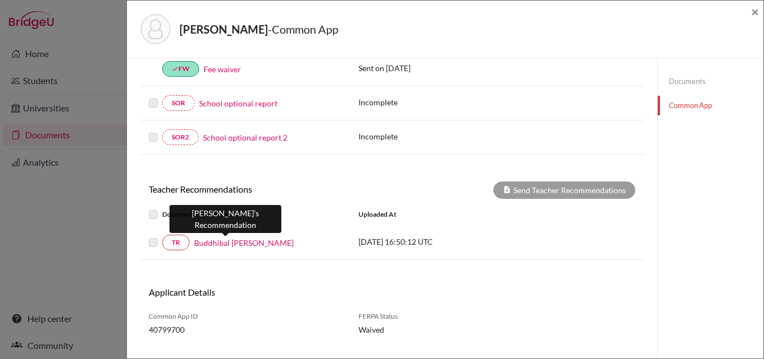
click at [204, 243] on link "Buddhibal Chettry" at bounding box center [244, 243] width 100 height 12
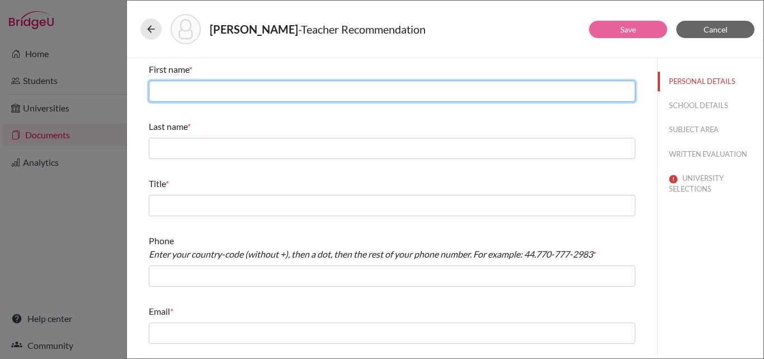
click at [312, 90] on input "text" at bounding box center [392, 91] width 487 height 21
type input "D"
type input "d"
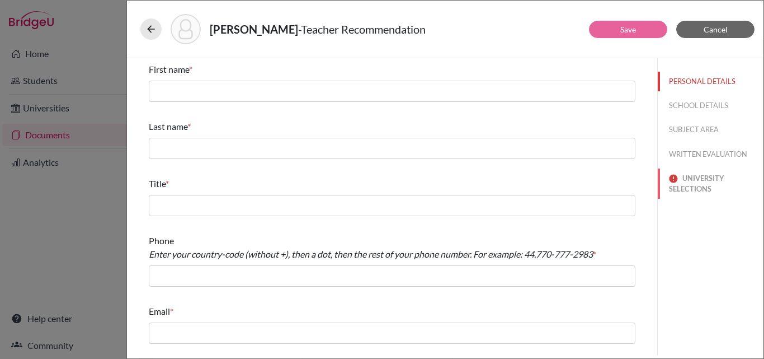
click at [692, 189] on button "UNIVERSITY SELECTIONS" at bounding box center [711, 183] width 106 height 30
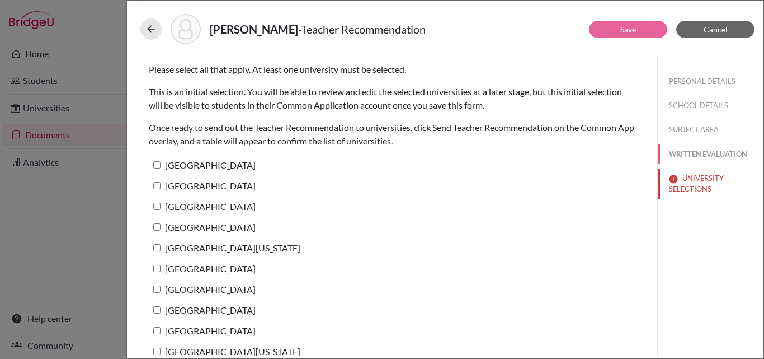
click at [692, 149] on button "WRITTEN EVALUATION" at bounding box center [711, 154] width 106 height 20
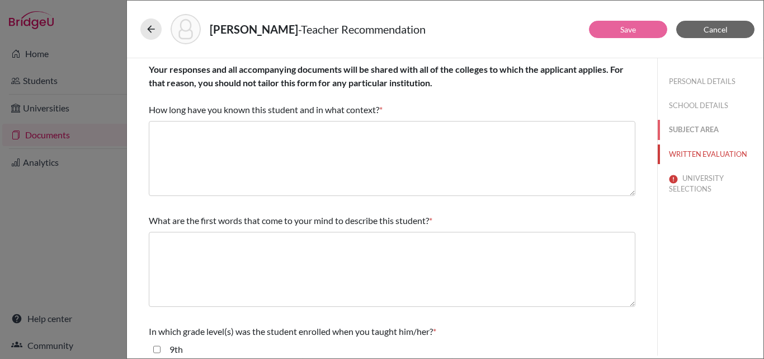
click at [699, 129] on button "SUBJECT AREA" at bounding box center [711, 130] width 106 height 20
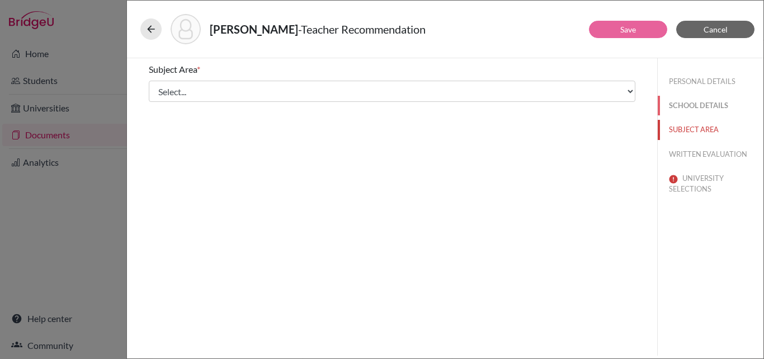
click at [696, 105] on button "SCHOOL DETAILS" at bounding box center [711, 106] width 106 height 20
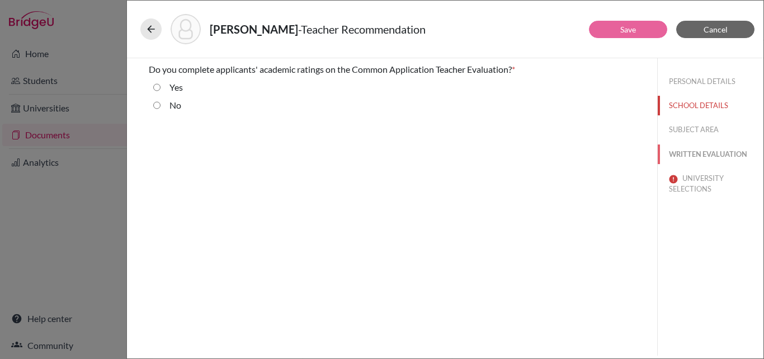
click at [697, 157] on button "WRITTEN EVALUATION" at bounding box center [711, 154] width 106 height 20
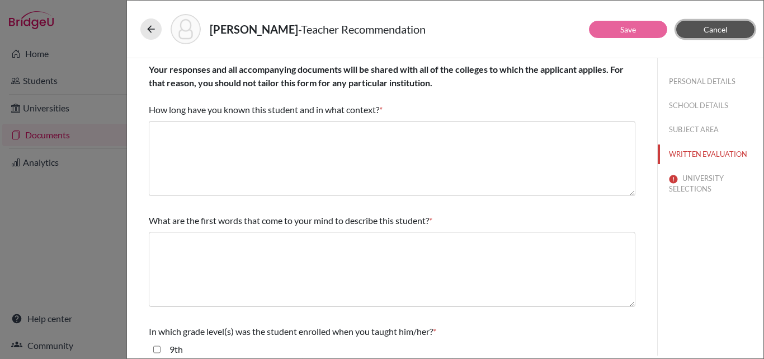
click at [727, 34] on button "Cancel" at bounding box center [716, 29] width 78 height 17
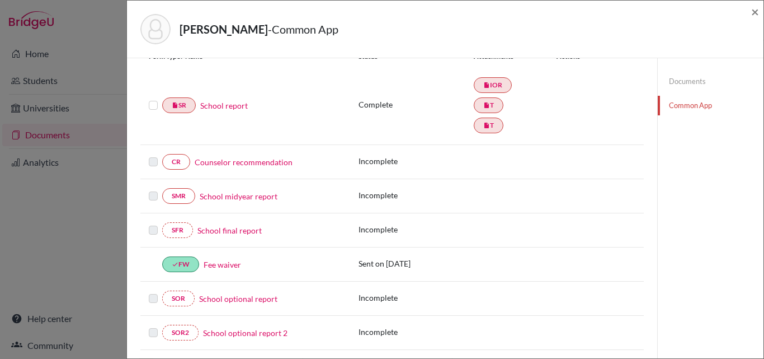
scroll to position [168, 0]
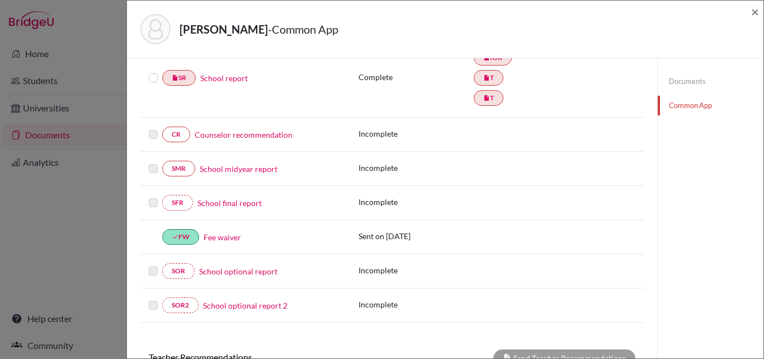
click at [226, 200] on link "School final report" at bounding box center [230, 203] width 64 height 12
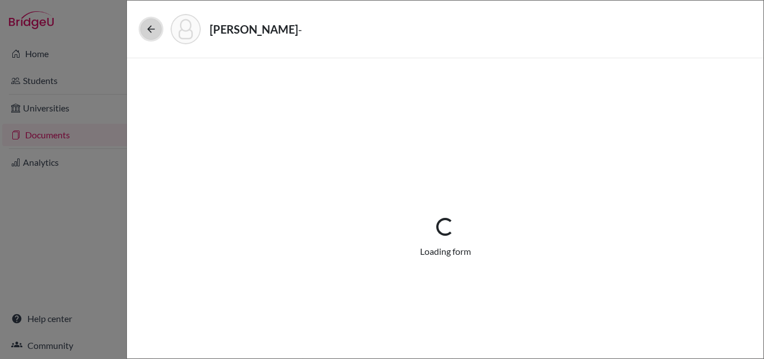
click at [158, 31] on button at bounding box center [150, 28] width 21 height 21
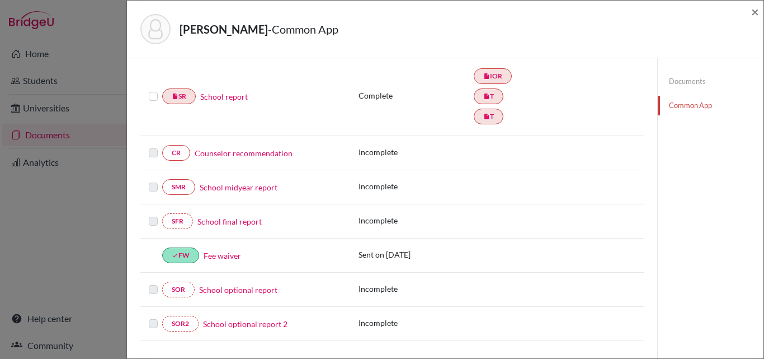
scroll to position [171, 0]
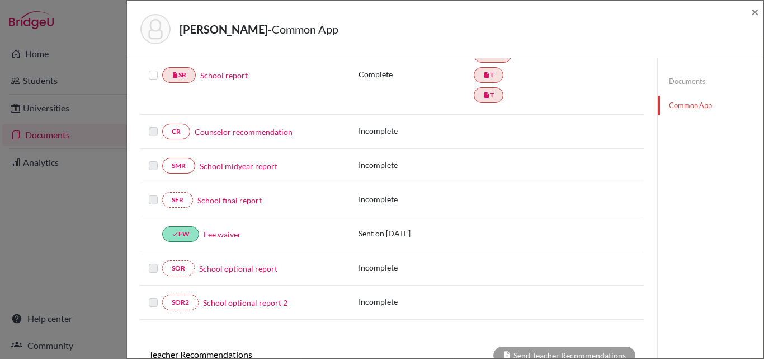
click at [229, 199] on link "School final report" at bounding box center [230, 200] width 64 height 12
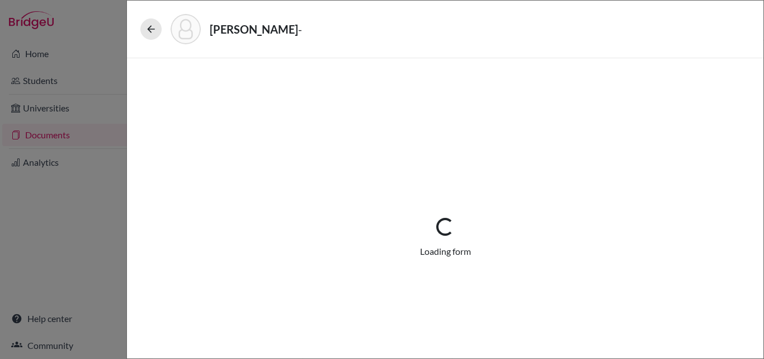
select select "2"
select select "1"
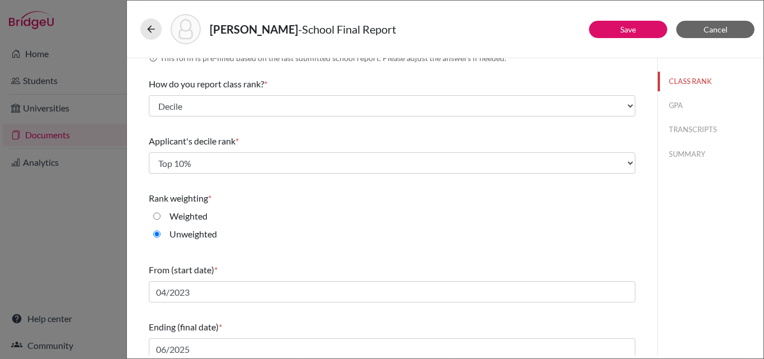
scroll to position [24, 0]
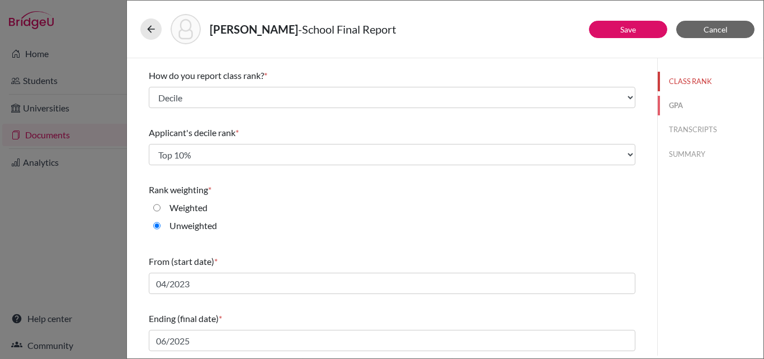
click at [670, 101] on button "GPA" at bounding box center [711, 106] width 106 height 20
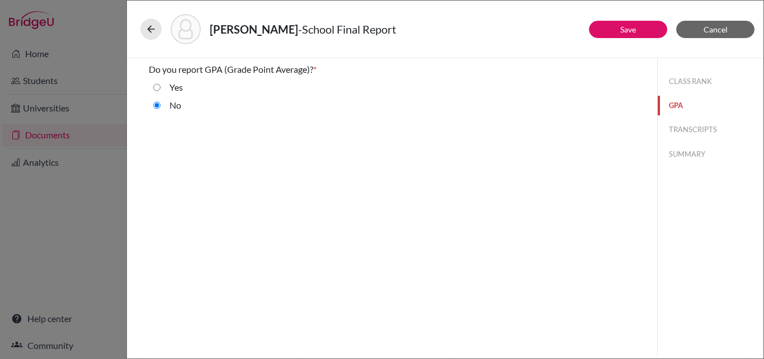
scroll to position [0, 0]
click at [671, 133] on button "TRANSCRIPTS" at bounding box center [711, 130] width 106 height 20
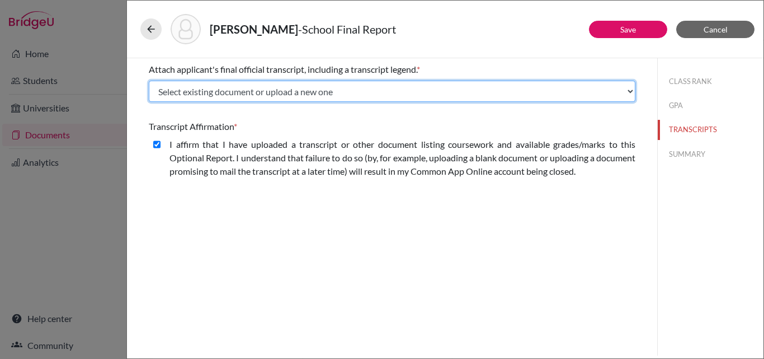
click at [218, 86] on select "Select existing document or upload a new one A Level Grade 9 and 10 Upload New …" at bounding box center [392, 91] width 487 height 21
select select "688841"
click at [149, 81] on select "Select existing document or upload a new one A Level Grade 9 and 10 Upload New …" at bounding box center [392, 91] width 487 height 21
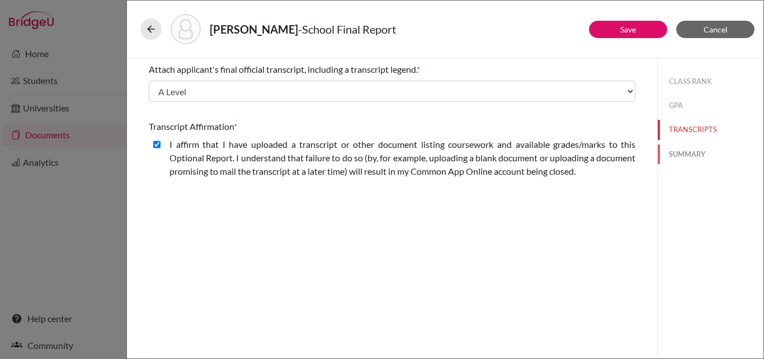
click at [692, 154] on button "SUMMARY" at bounding box center [711, 154] width 106 height 20
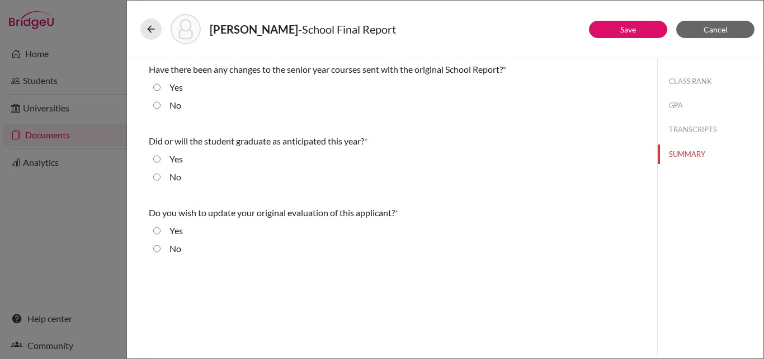
click at [159, 105] on input "No" at bounding box center [156, 104] width 7 height 13
radio input "true"
click at [159, 156] on input "Yes" at bounding box center [156, 158] width 7 height 13
radio input "true"
click at [157, 244] on input "No" at bounding box center [156, 248] width 7 height 13
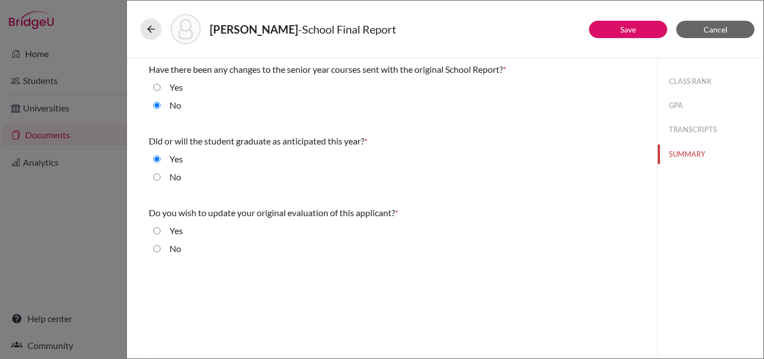
radio input "true"
click at [623, 34] on link "Save" at bounding box center [629, 30] width 16 height 10
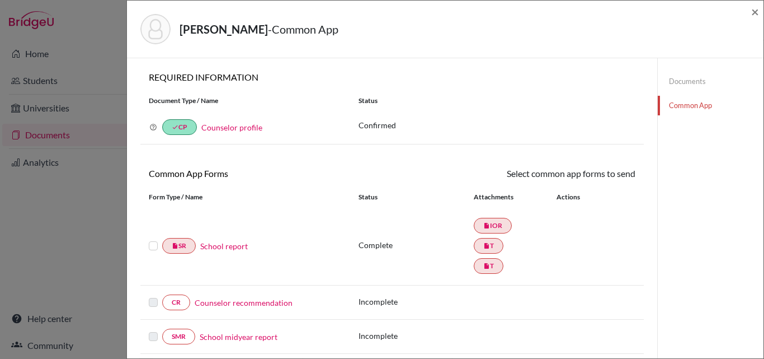
click at [675, 79] on link "Documents" at bounding box center [711, 82] width 106 height 20
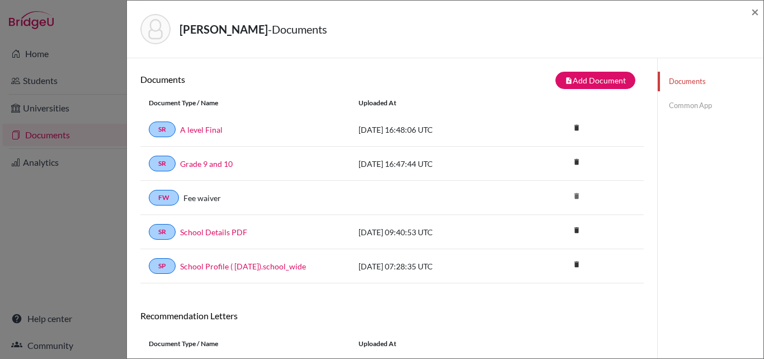
click at [659, 104] on link "Common App" at bounding box center [711, 106] width 106 height 20
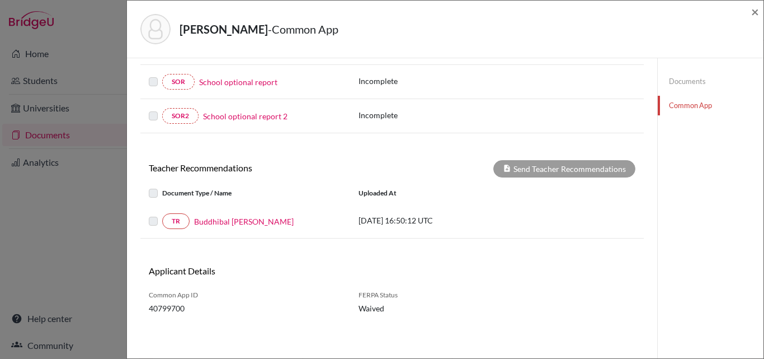
scroll to position [364, 0]
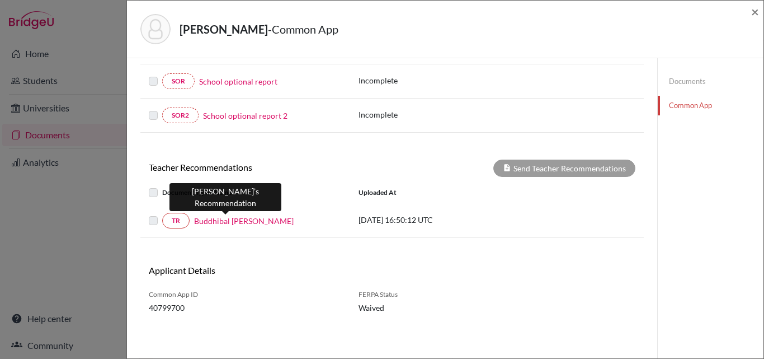
click at [214, 218] on link "Buddhibal Chettry" at bounding box center [244, 221] width 100 height 12
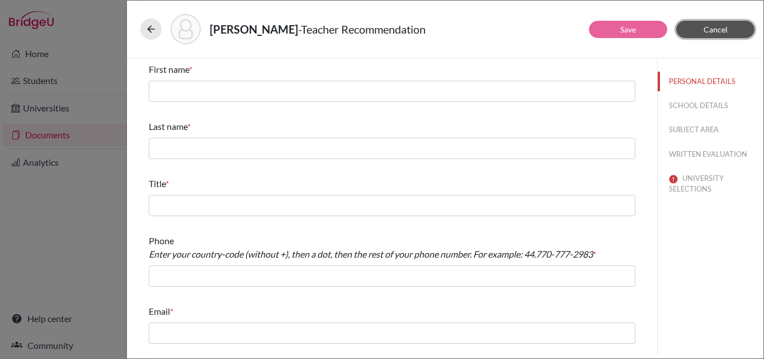
click at [698, 28] on button "Cancel" at bounding box center [716, 29] width 78 height 17
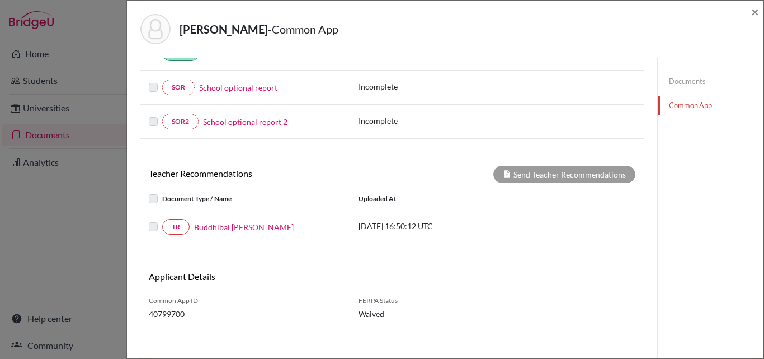
scroll to position [364, 0]
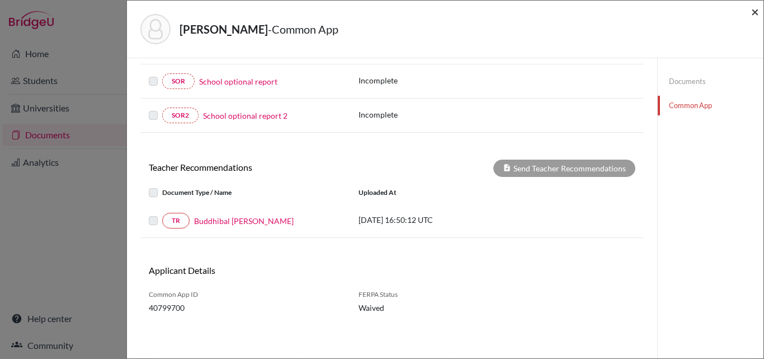
click at [757, 12] on span "×" at bounding box center [756, 11] width 8 height 16
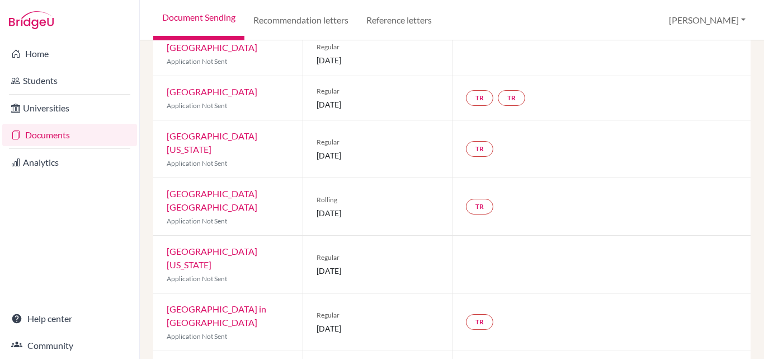
scroll to position [634, 0]
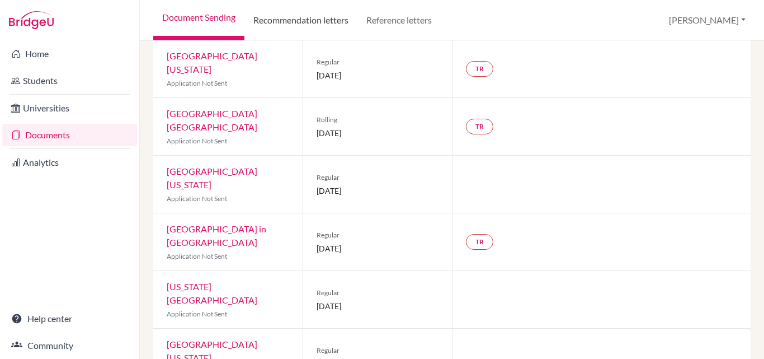
click at [304, 6] on link "Recommendation letters" at bounding box center [301, 20] width 113 height 40
click at [326, 25] on link "Recommendation letters" at bounding box center [301, 20] width 113 height 40
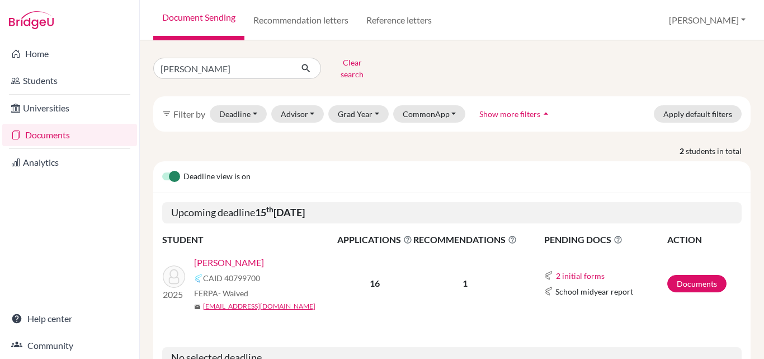
scroll to position [3519, 0]
click at [231, 256] on link "[PERSON_NAME]" at bounding box center [229, 262] width 70 height 13
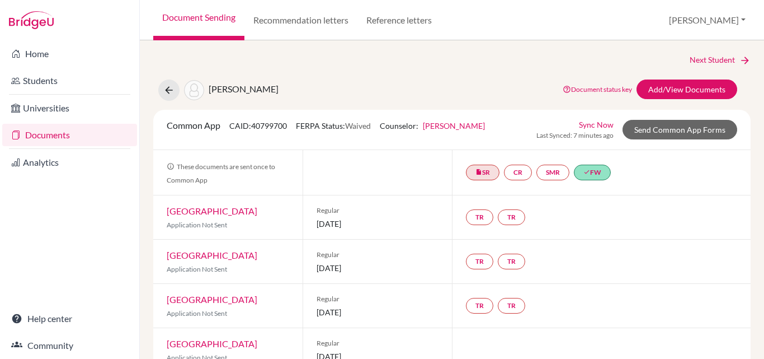
scroll to position [3519, 0]
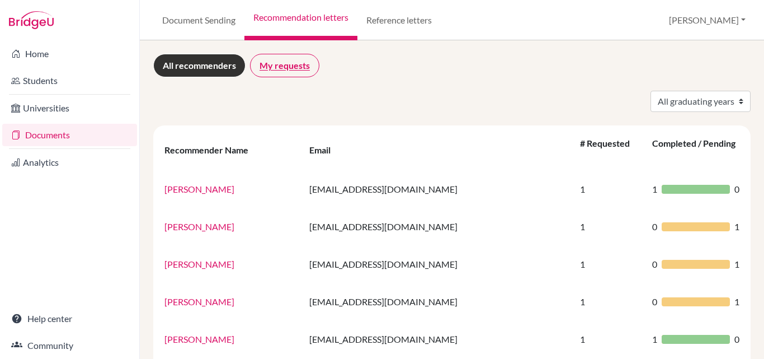
click at [287, 67] on link "My requests" at bounding box center [284, 66] width 69 height 24
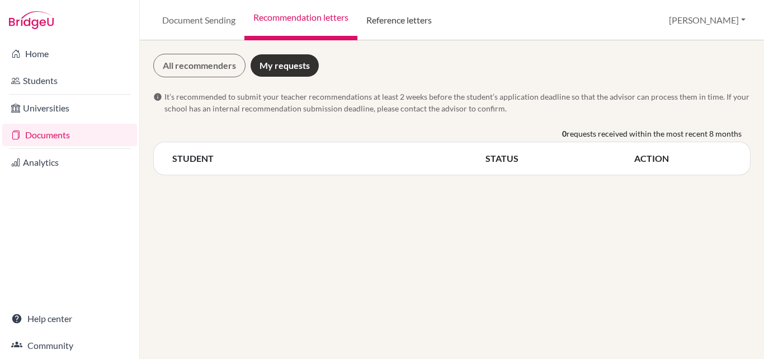
click at [412, 22] on link "Reference letters" at bounding box center [399, 20] width 83 height 40
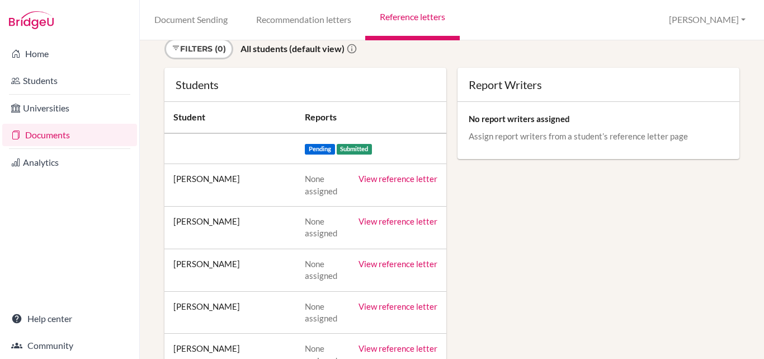
scroll to position [56, 0]
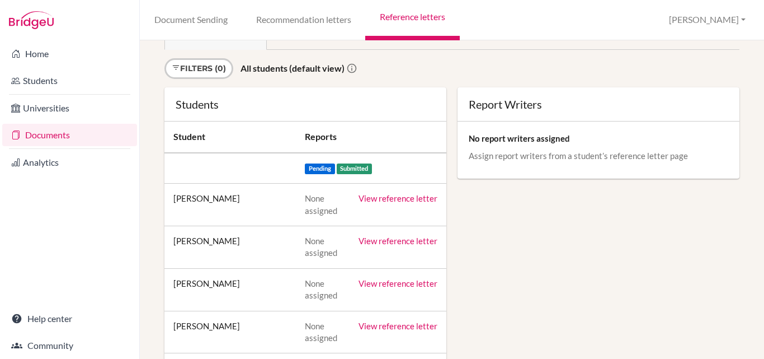
click at [396, 200] on link "View reference letter" at bounding box center [398, 198] width 79 height 10
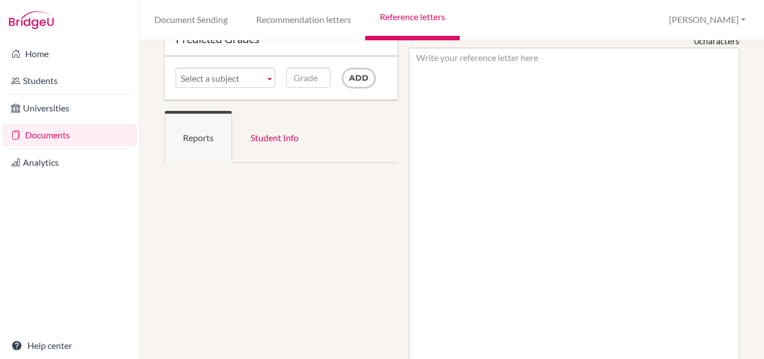
scroll to position [56, 0]
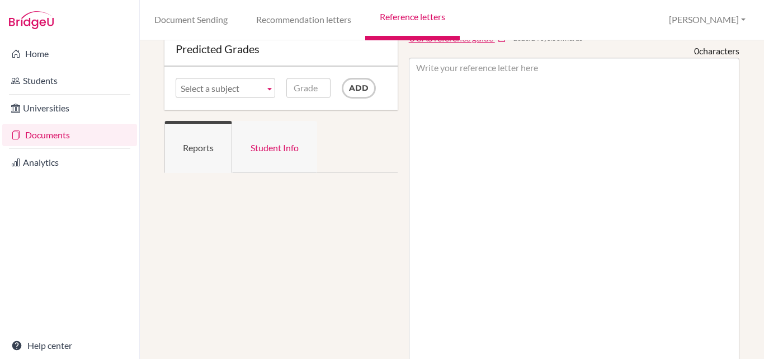
click at [270, 145] on link "Student Info" at bounding box center [274, 147] width 85 height 52
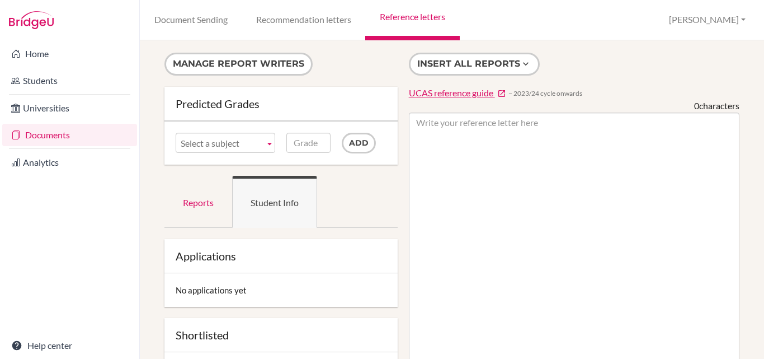
scroll to position [0, 0]
click at [736, 20] on button "[PERSON_NAME]" at bounding box center [707, 20] width 87 height 21
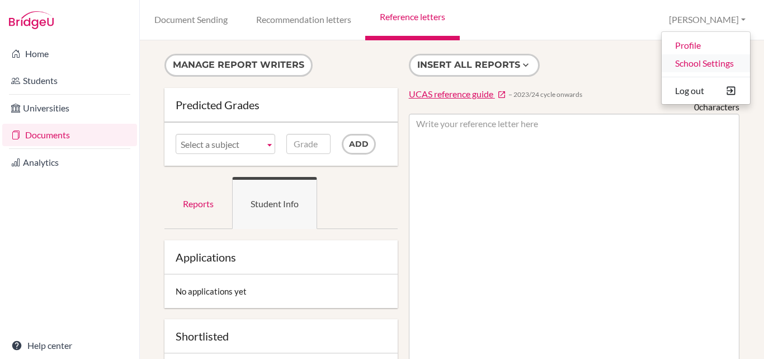
click at [691, 62] on link "School Settings" at bounding box center [706, 63] width 88 height 18
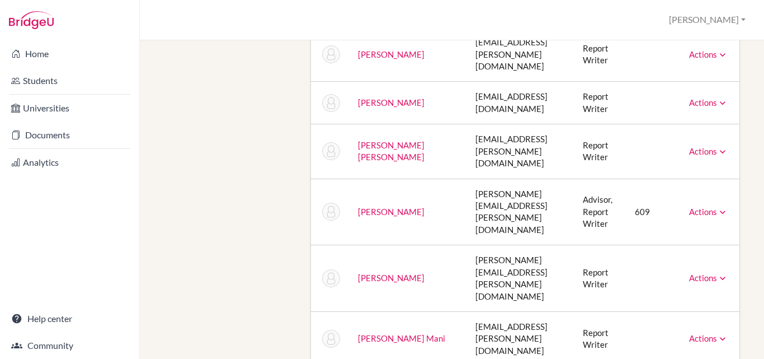
scroll to position [671, 0]
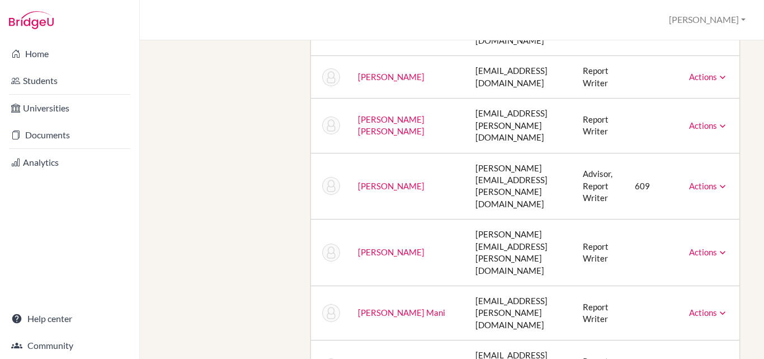
click at [717, 181] on icon at bounding box center [722, 186] width 11 height 11
click at [753, 86] on div "Staff School Details School Profile Import Users via Spreadsheet SAT scores bul…" at bounding box center [452, 199] width 624 height 318
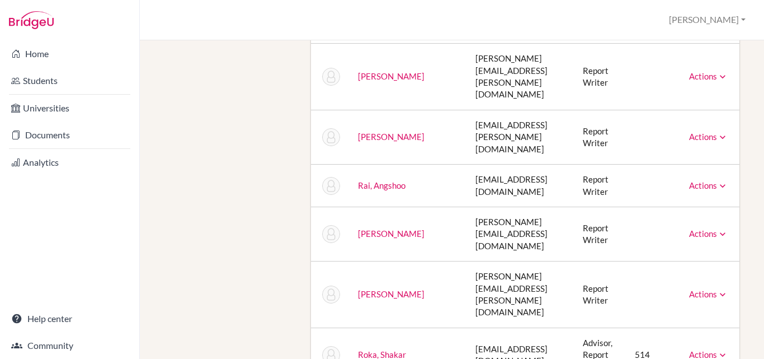
scroll to position [1511, 0]
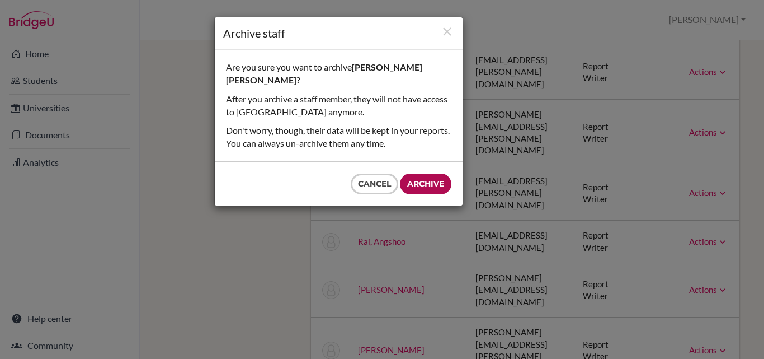
click at [427, 173] on input "Archive" at bounding box center [425, 183] width 51 height 21
type input "Archive"
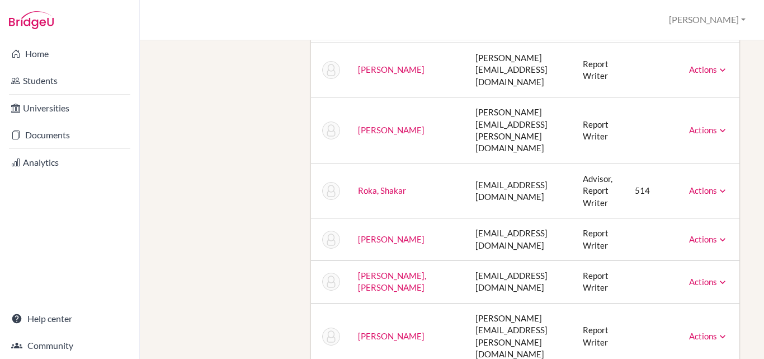
scroll to position [1735, 0]
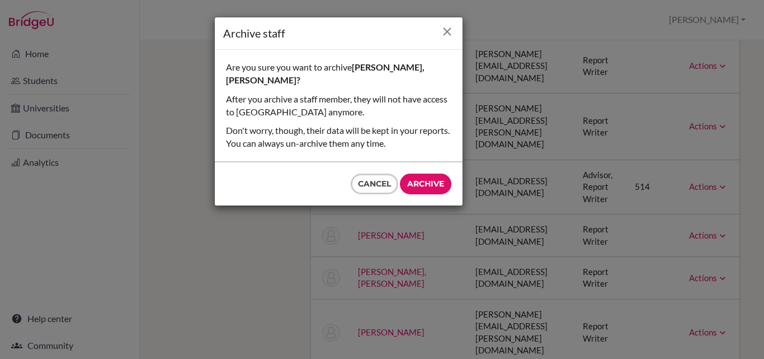
click at [447, 31] on icon "Close" at bounding box center [447, 32] width 14 height 14
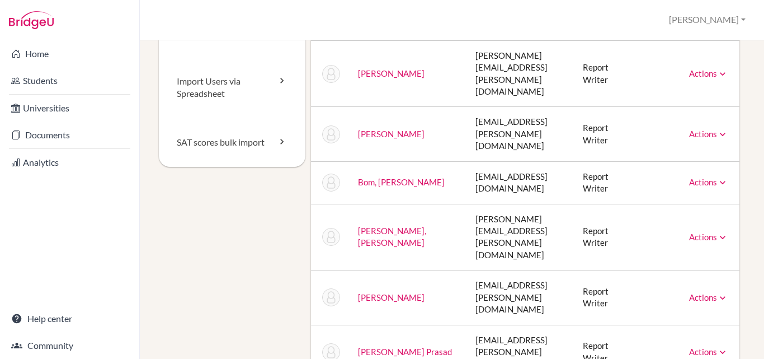
scroll to position [0, 0]
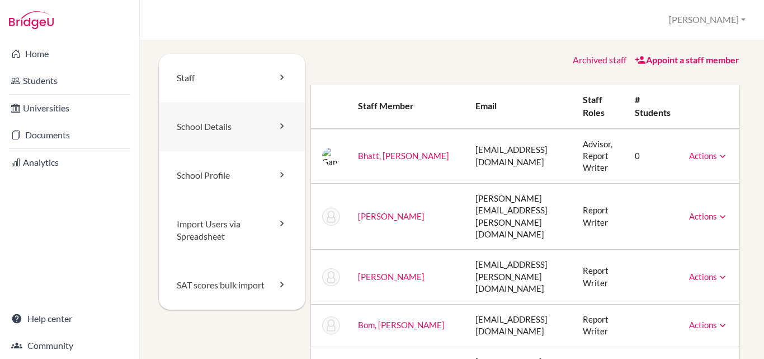
click at [215, 128] on link "School Details" at bounding box center [232, 126] width 147 height 49
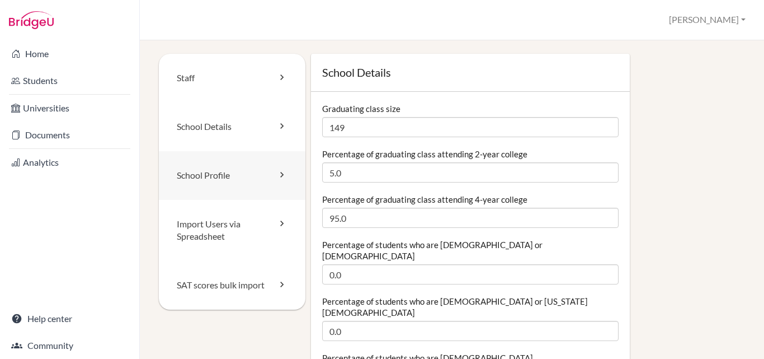
click at [208, 174] on link "School Profile" at bounding box center [232, 175] width 147 height 49
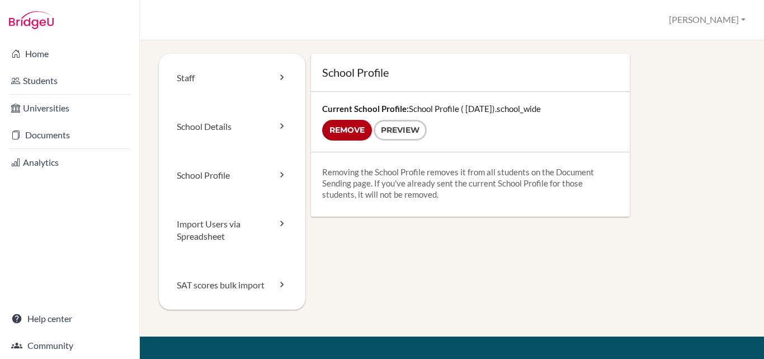
scroll to position [3508, 0]
click at [743, 21] on button "[PERSON_NAME]" at bounding box center [707, 20] width 87 height 21
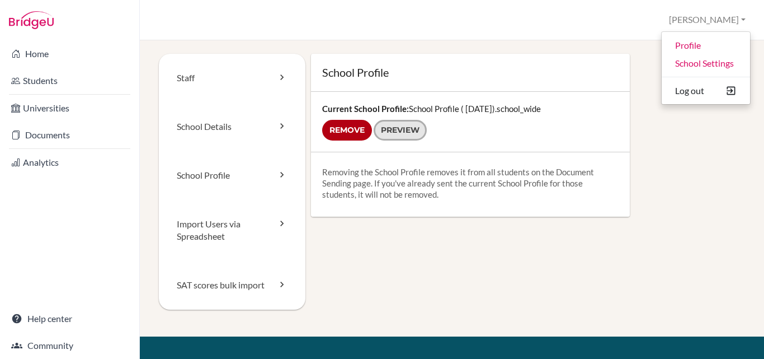
click at [405, 131] on link "Preview" at bounding box center [400, 130] width 53 height 21
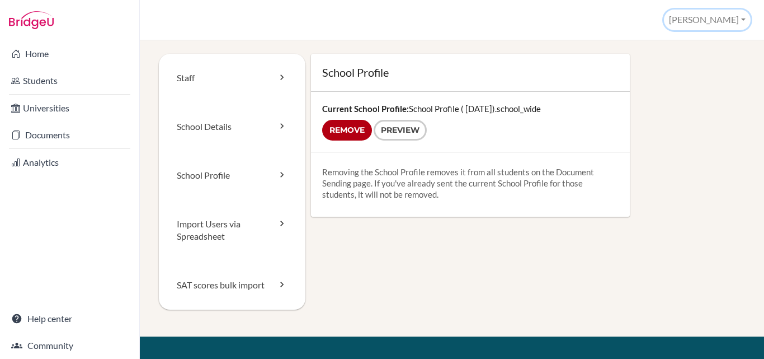
click at [742, 20] on button "[PERSON_NAME]" at bounding box center [707, 20] width 87 height 21
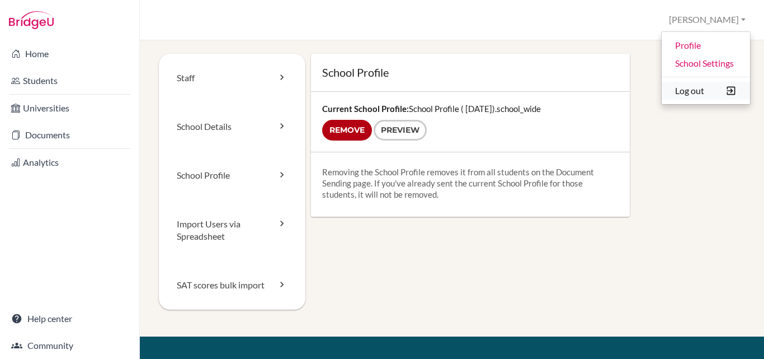
click at [688, 87] on button "Log out" at bounding box center [706, 91] width 88 height 18
